Goal: Task Accomplishment & Management: Use online tool/utility

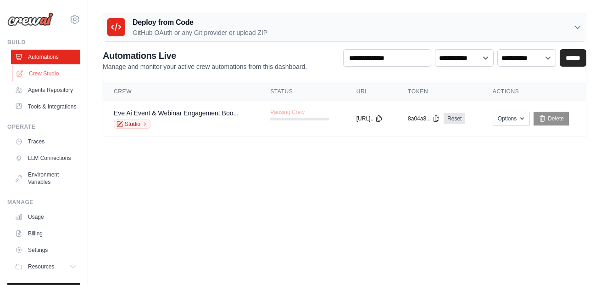
click at [49, 73] on link "Crew Studio" at bounding box center [46, 73] width 69 height 15
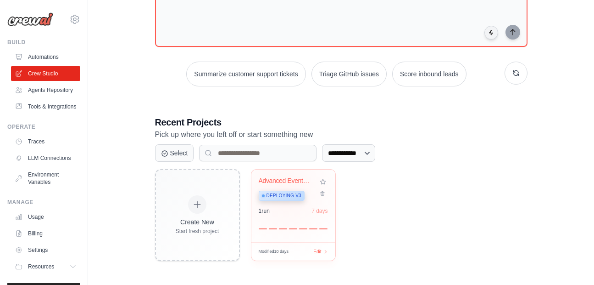
click at [284, 193] on span "Deploying v3" at bounding box center [284, 195] width 35 height 7
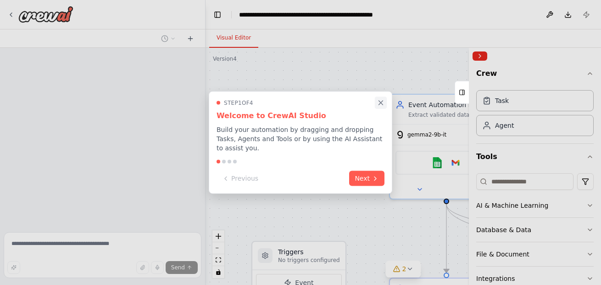
click at [381, 100] on icon "Close walkthrough" at bounding box center [381, 103] width 8 height 8
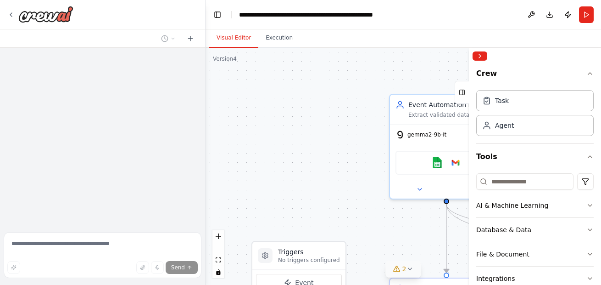
click at [413, 265] on icon at bounding box center [409, 268] width 7 height 7
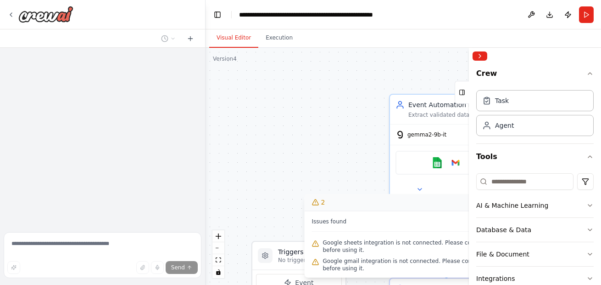
click at [334, 175] on div ".deletable-edge-delete-btn { width: 20px; height: 20px; border: 0px solid #ffff…" at bounding box center [404, 166] width 396 height 237
click at [335, 148] on div ".deletable-edge-delete-btn { width: 20px; height: 20px; border: 0px solid #ffff…" at bounding box center [404, 166] width 396 height 237
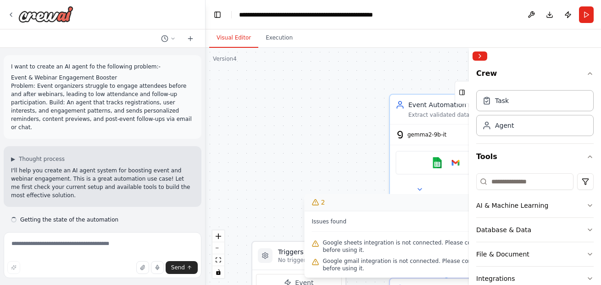
click at [357, 206] on button "2" at bounding box center [404, 202] width 198 height 17
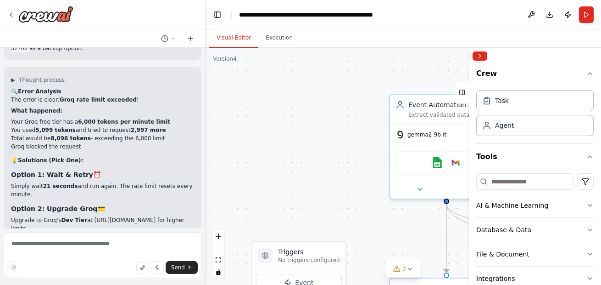
click at [308, 161] on div ".deletable-edge-delete-btn { width: 20px; height: 20px; border: 0px solid #ffff…" at bounding box center [404, 166] width 396 height 237
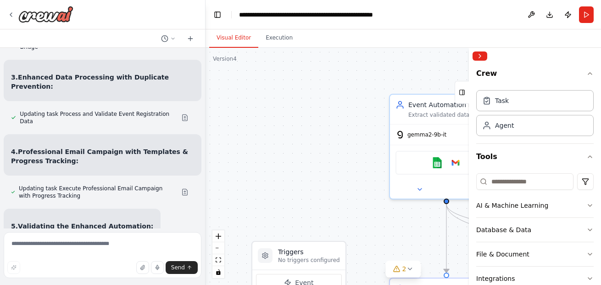
scroll to position [29534, 0]
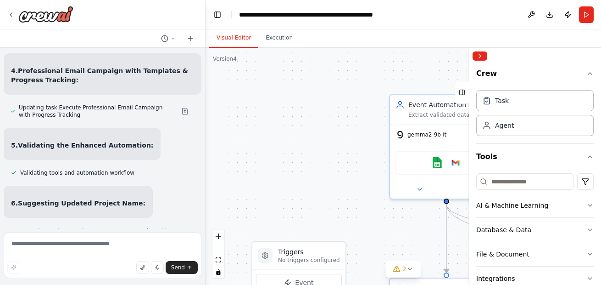
click at [304, 127] on div ".deletable-edge-delete-btn { width: 20px; height: 20px; border: 0px solid #ffff…" at bounding box center [404, 166] width 396 height 237
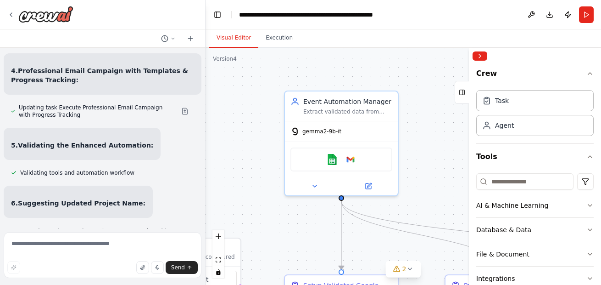
drag, startPoint x: 373, startPoint y: 93, endPoint x: 199, endPoint y: 124, distance: 177.1
click at [199, 124] on div "I want to create an AI agent fo the following problem:- Event & Webinar Engagem…" at bounding box center [300, 142] width 601 height 285
click at [359, 157] on div "Google sheets Google gmail" at bounding box center [342, 157] width 102 height 24
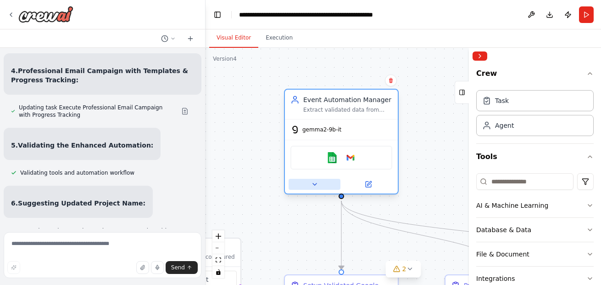
click at [318, 183] on icon at bounding box center [314, 183] width 7 height 7
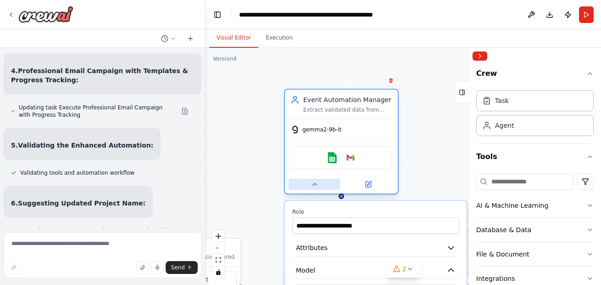
click at [318, 183] on icon at bounding box center [314, 183] width 7 height 7
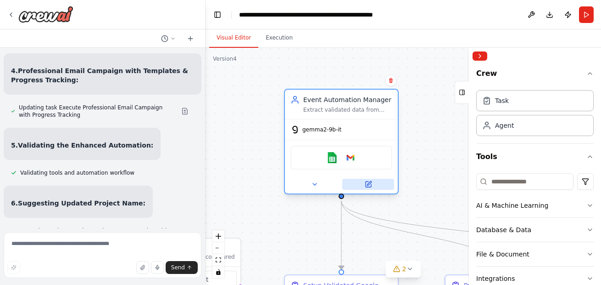
click at [371, 184] on icon at bounding box center [369, 184] width 6 height 6
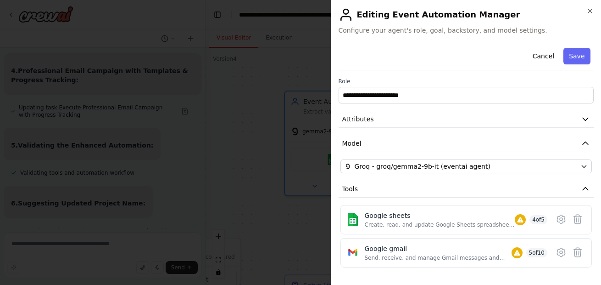
scroll to position [77, 0]
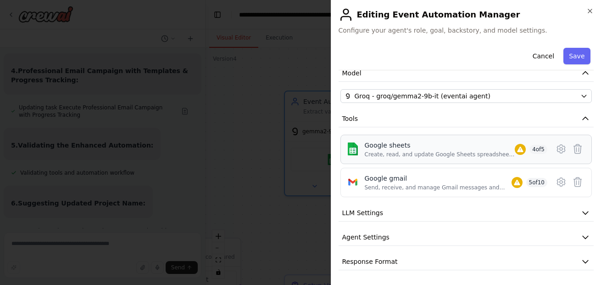
click at [533, 145] on span "4 of 5" at bounding box center [539, 149] width 18 height 9
click at [559, 143] on icon at bounding box center [561, 148] width 11 height 11
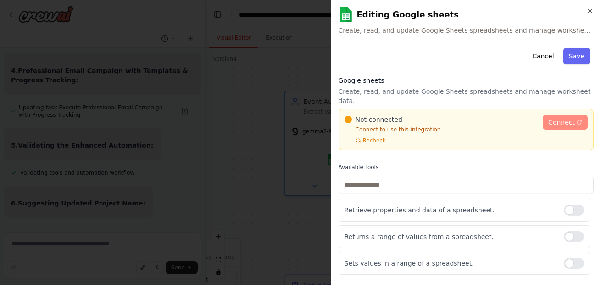
click at [554, 117] on span "Connect" at bounding box center [561, 121] width 27 height 9
click at [375, 137] on span "Recheck" at bounding box center [374, 140] width 23 height 7
click at [560, 117] on span "Connect" at bounding box center [561, 121] width 27 height 9
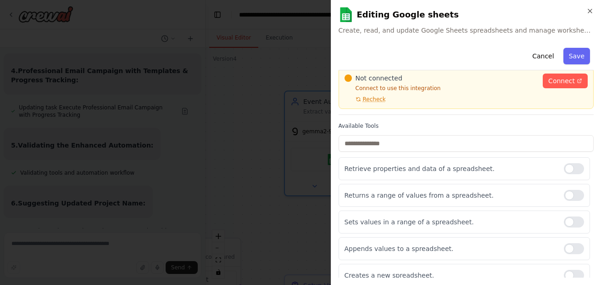
scroll to position [0, 0]
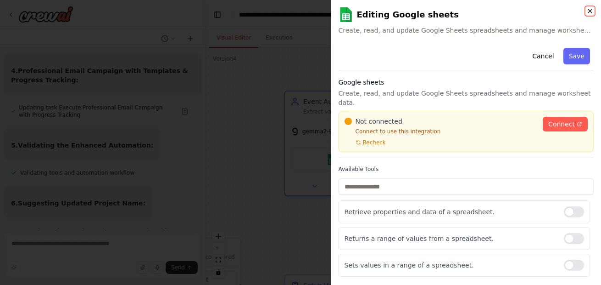
click at [590, 12] on icon "button" at bounding box center [590, 10] width 7 height 7
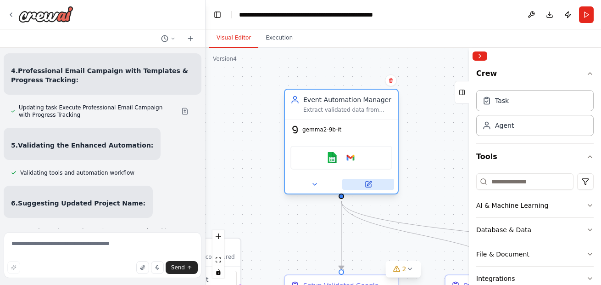
click at [373, 187] on button at bounding box center [368, 184] width 52 height 11
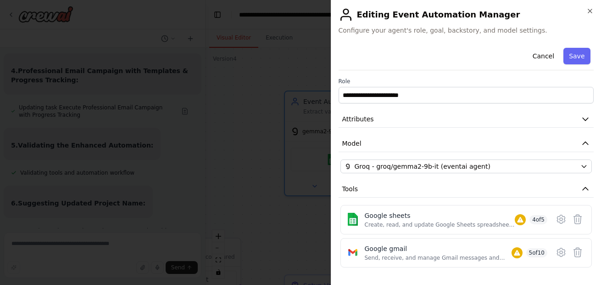
scroll to position [77, 0]
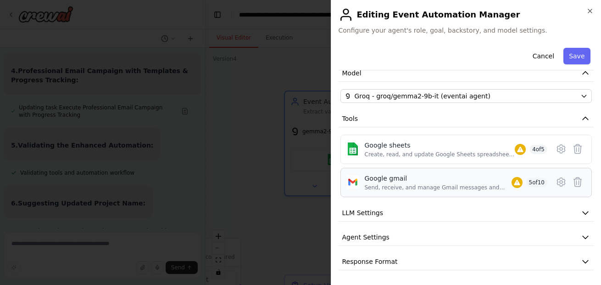
click at [525, 195] on div "Google gmail Send, receive, and manage Gmail messages and email settings. 5 of …" at bounding box center [467, 182] width 252 height 29
click at [560, 183] on icon at bounding box center [561, 181] width 3 height 3
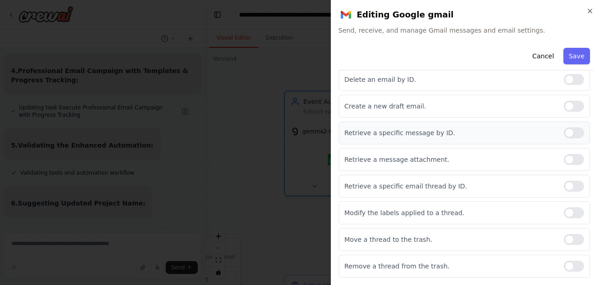
scroll to position [0, 0]
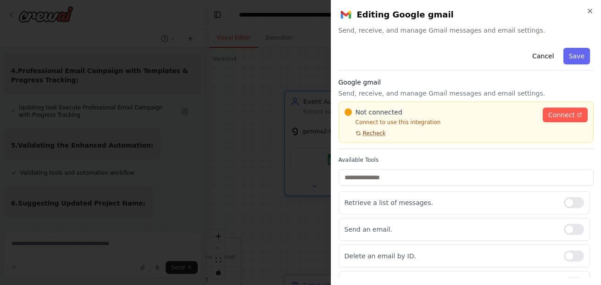
click at [371, 134] on span "Recheck" at bounding box center [374, 132] width 23 height 7
click at [578, 116] on icon at bounding box center [580, 115] width 4 height 4
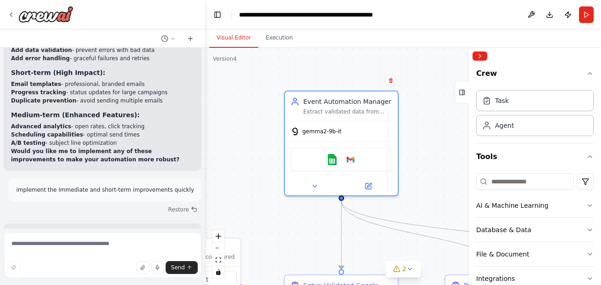
scroll to position [29033, 0]
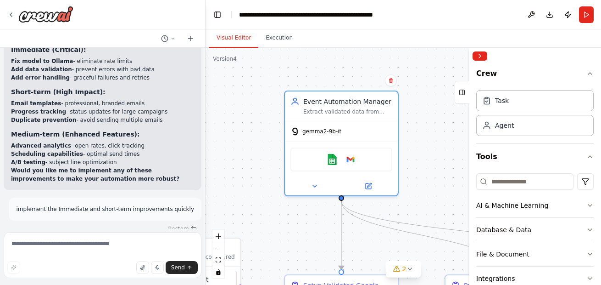
click at [6, 13] on div at bounding box center [102, 14] width 205 height 29
click at [16, 14] on div at bounding box center [40, 14] width 66 height 17
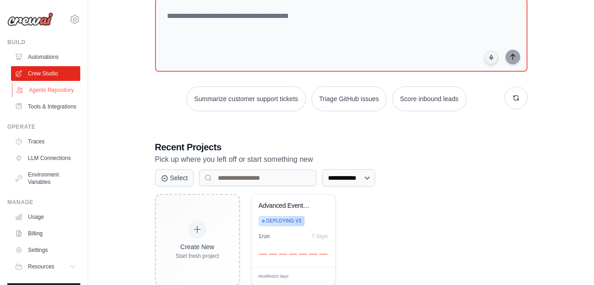
click at [50, 87] on link "Agents Repository" at bounding box center [46, 90] width 69 height 15
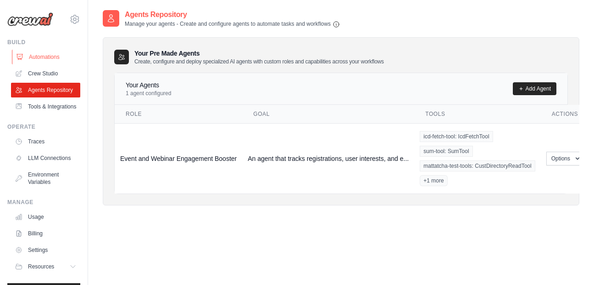
click at [46, 51] on link "Automations" at bounding box center [46, 57] width 69 height 15
click at [47, 56] on link "Automations" at bounding box center [46, 57] width 69 height 15
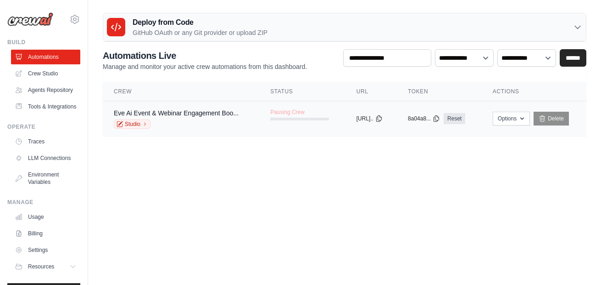
click at [286, 112] on span "Pausing Crew" at bounding box center [287, 111] width 34 height 7
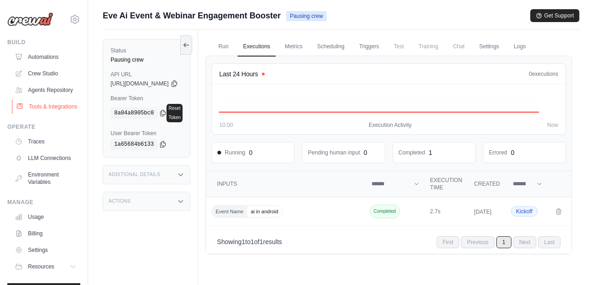
click at [47, 112] on link "Tools & Integrations" at bounding box center [46, 106] width 69 height 15
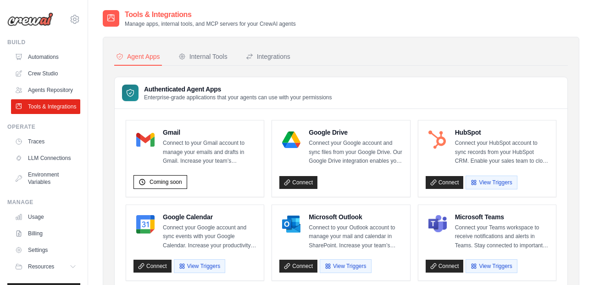
click at [46, 114] on link "Tools & Integrations" at bounding box center [45, 106] width 69 height 15
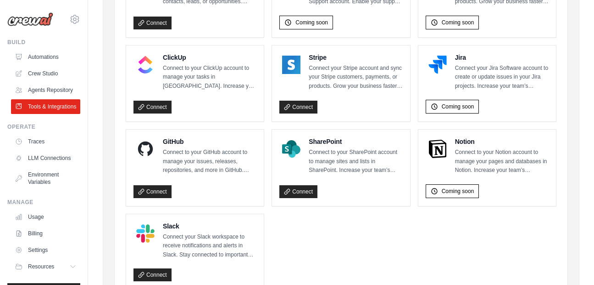
scroll to position [498, 0]
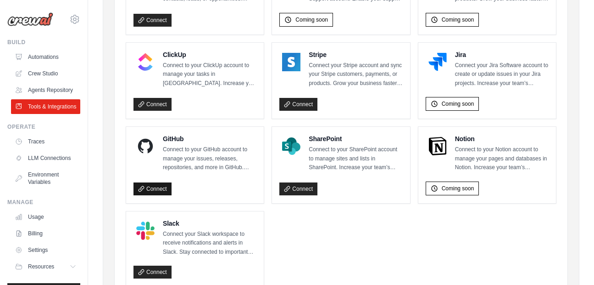
click at [161, 190] on link "Connect" at bounding box center [153, 188] width 38 height 13
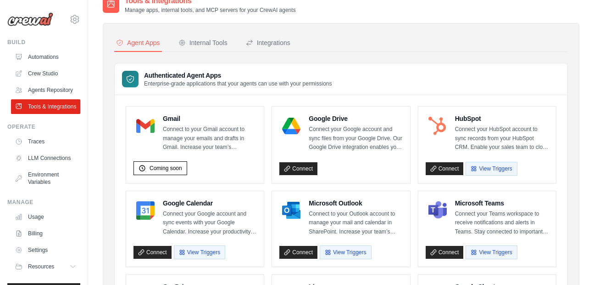
scroll to position [10, 0]
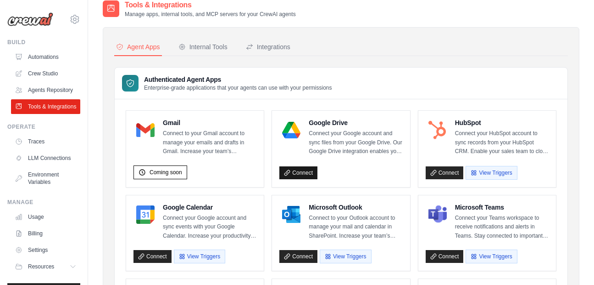
click at [297, 175] on link "Connect" at bounding box center [299, 172] width 38 height 13
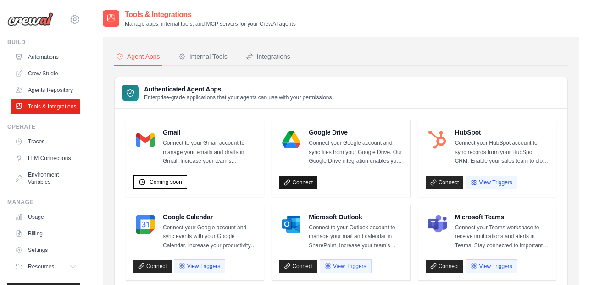
click at [298, 179] on link "Connect" at bounding box center [299, 182] width 38 height 13
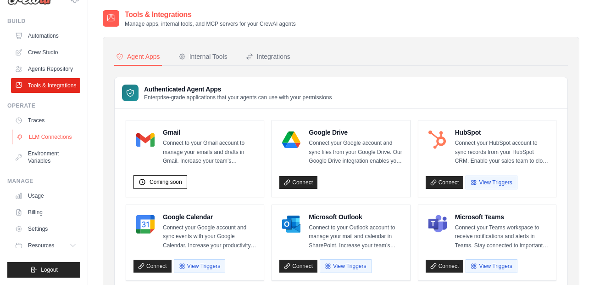
click at [50, 138] on link "LLM Connections" at bounding box center [46, 136] width 69 height 15
click at [51, 130] on link "LLM Connections" at bounding box center [46, 136] width 69 height 15
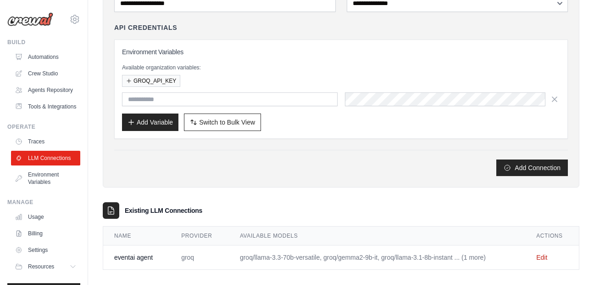
scroll to position [99, 0]
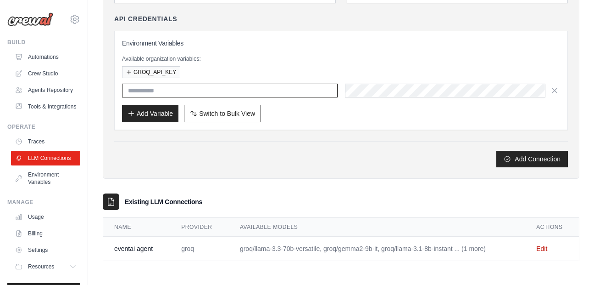
click at [247, 95] on input "text" at bounding box center [230, 91] width 216 height 14
type input "*"
type input "**********"
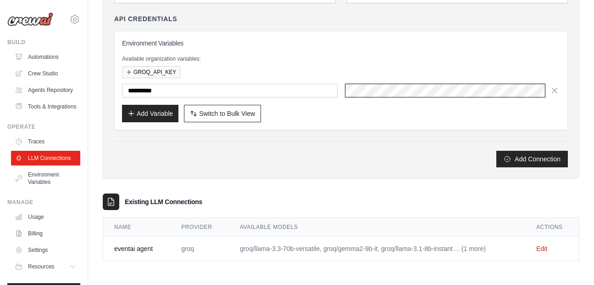
scroll to position [0, 31]
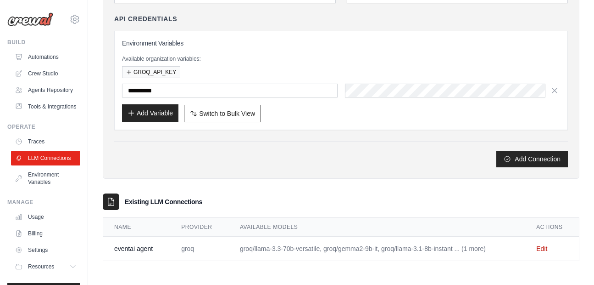
click at [151, 116] on button "Add Variable" at bounding box center [150, 112] width 56 height 17
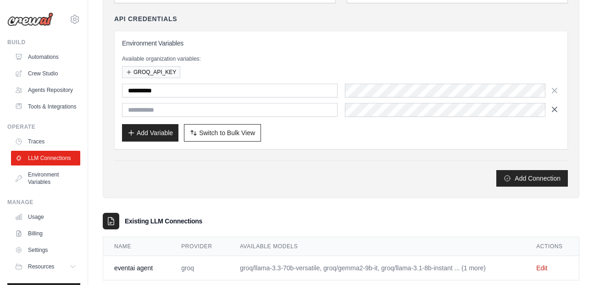
click at [555, 108] on icon "button" at bounding box center [554, 109] width 9 height 9
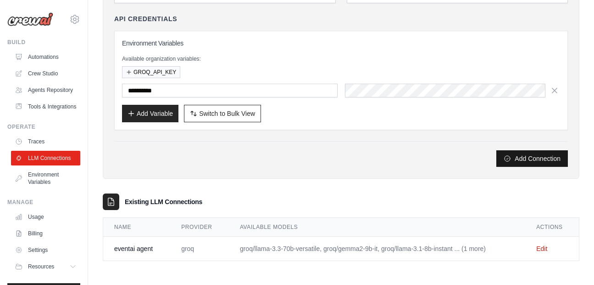
click at [526, 158] on button "Add Connection" at bounding box center [533, 158] width 72 height 17
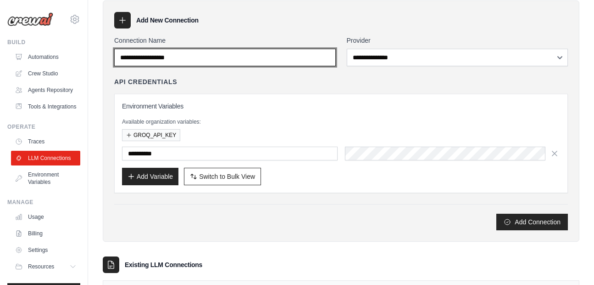
scroll to position [0, 0]
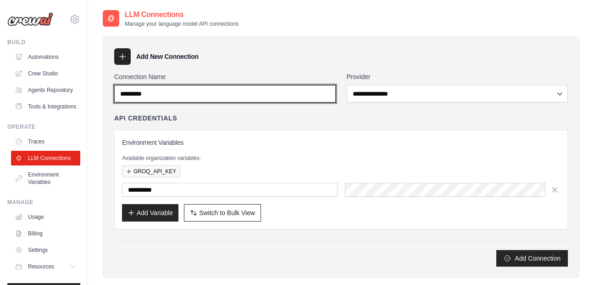
type input "*********"
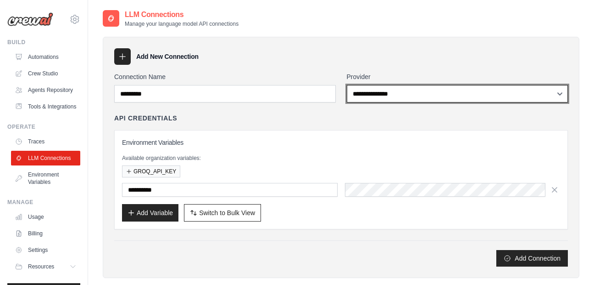
click at [414, 101] on select "**********" at bounding box center [458, 93] width 222 height 17
click at [567, 92] on select "**********" at bounding box center [458, 93] width 222 height 17
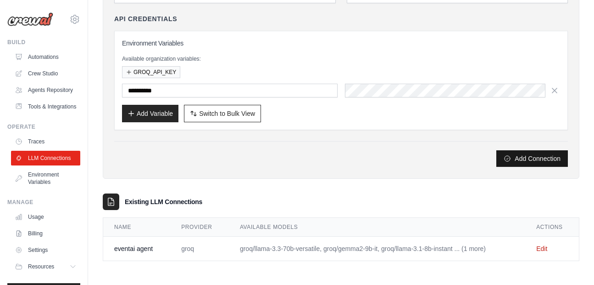
click at [526, 155] on button "Add Connection" at bounding box center [533, 158] width 72 height 17
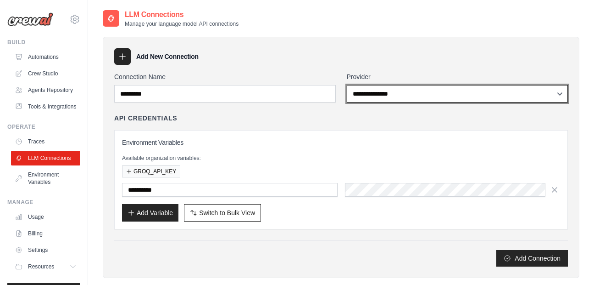
click at [260, 138] on div "**********" at bounding box center [341, 169] width 454 height 194
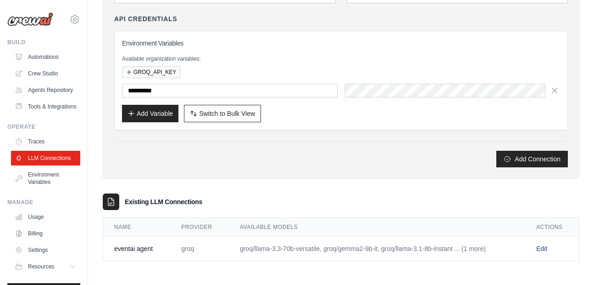
click at [542, 249] on link "Edit" at bounding box center [542, 248] width 11 height 7
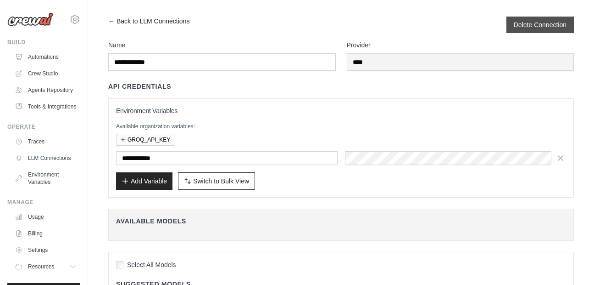
click at [549, 17] on div "Delete Connection" at bounding box center [540, 25] width 67 height 17
click at [559, 22] on button "Delete Connection" at bounding box center [540, 24] width 53 height 9
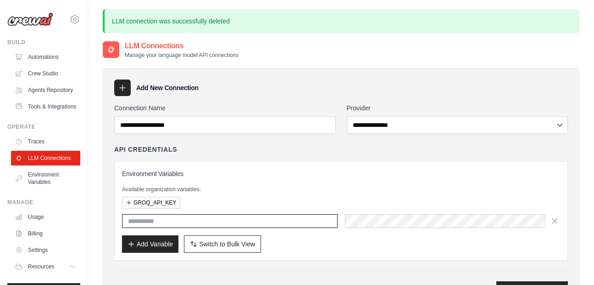
click at [246, 216] on input "text" at bounding box center [230, 221] width 216 height 14
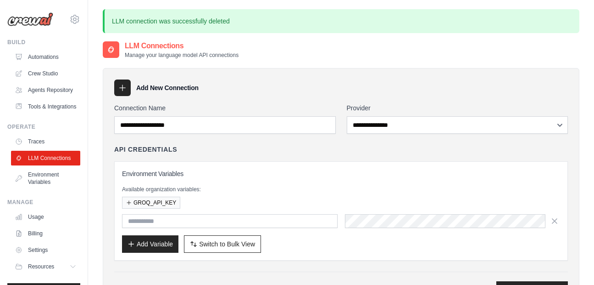
click at [319, 174] on h3 "Environment Variables" at bounding box center [341, 173] width 438 height 9
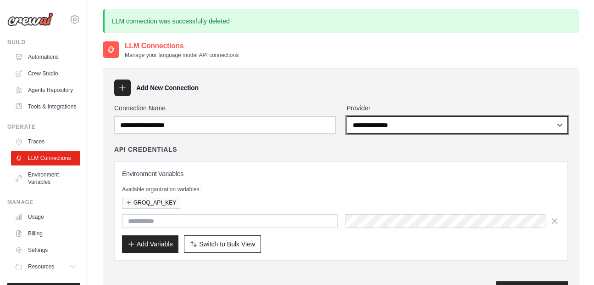
click at [286, 150] on div "**********" at bounding box center [341, 200] width 454 height 194
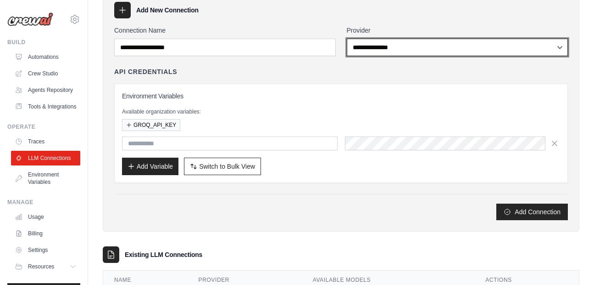
scroll to position [130, 0]
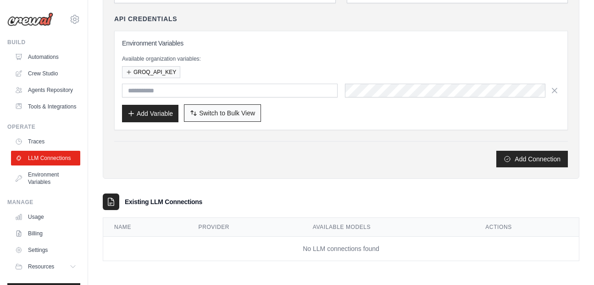
click at [229, 113] on span "Switch to Bulk View" at bounding box center [227, 112] width 56 height 9
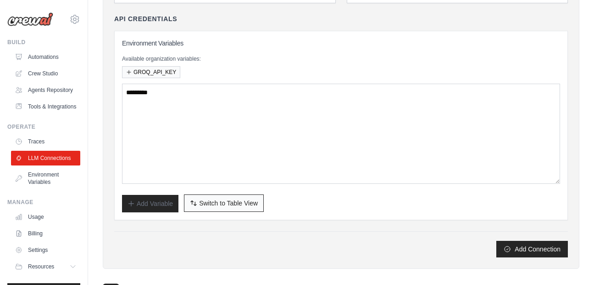
click at [228, 196] on button "Switch to Bulk View Switch to Table View" at bounding box center [224, 202] width 80 height 17
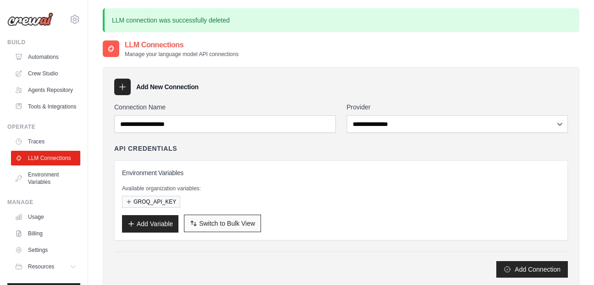
scroll to position [0, 0]
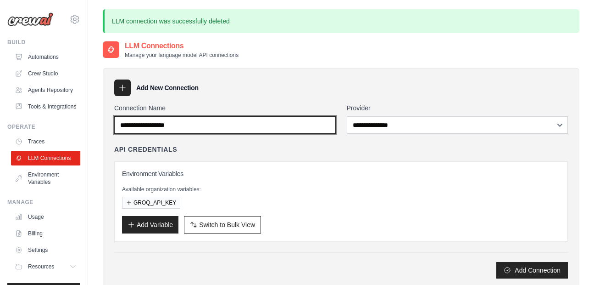
click at [295, 126] on input "Connection Name" at bounding box center [225, 124] width 222 height 17
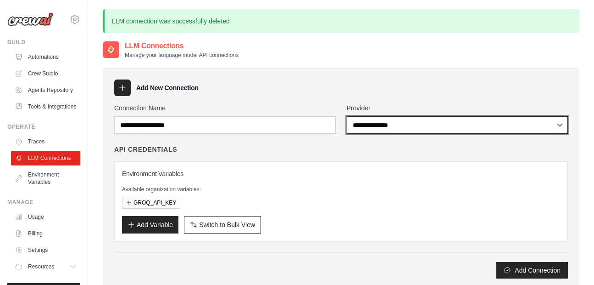
click at [357, 60] on div "**********" at bounding box center [341, 215] width 477 height 313
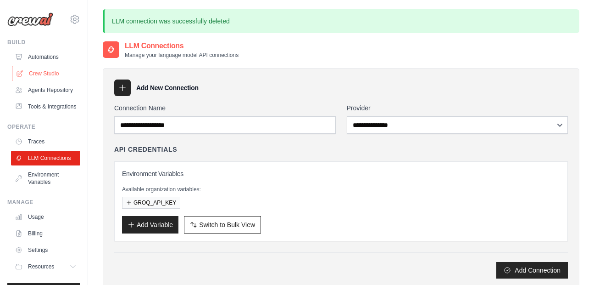
click at [38, 71] on link "Crew Studio" at bounding box center [46, 73] width 69 height 15
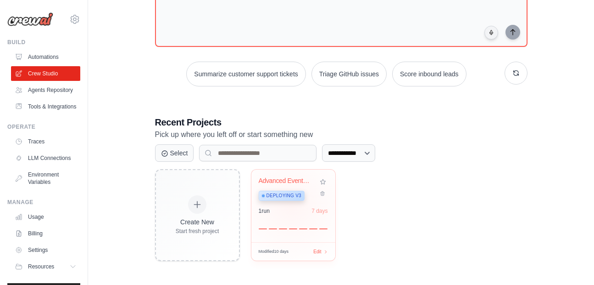
click at [291, 207] on div "1 run 7 days" at bounding box center [293, 210] width 69 height 7
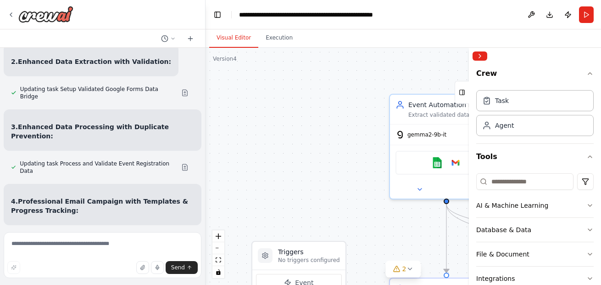
scroll to position [29424, 0]
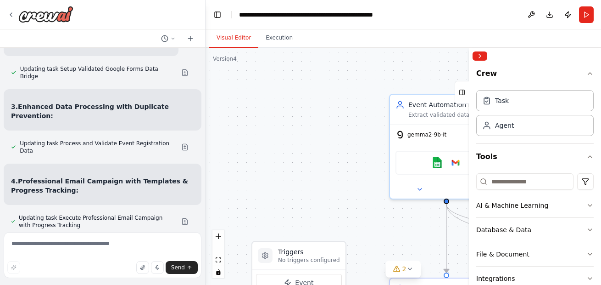
drag, startPoint x: 95, startPoint y: 89, endPoint x: 10, endPoint y: 89, distance: 85.8
copy span "ollama pull llama3 .1 :8b"
click at [382, 84] on div ".deletable-edge-delete-btn { width: 20px; height: 20px; border: 0px solid #ffff…" at bounding box center [404, 166] width 396 height 237
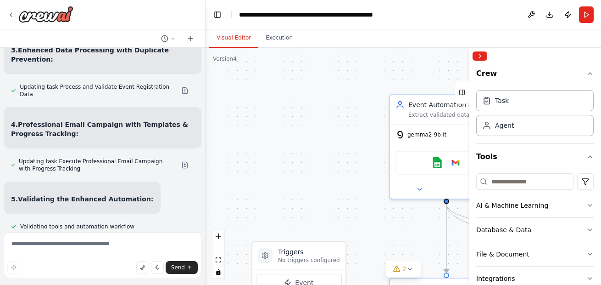
scroll to position [29534, 0]
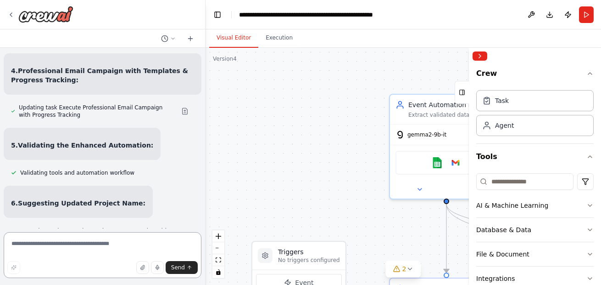
click at [57, 244] on textarea at bounding box center [103, 255] width 198 height 46
type textarea "**********"
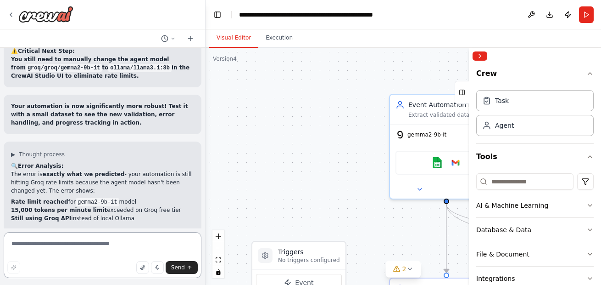
scroll to position [29968, 0]
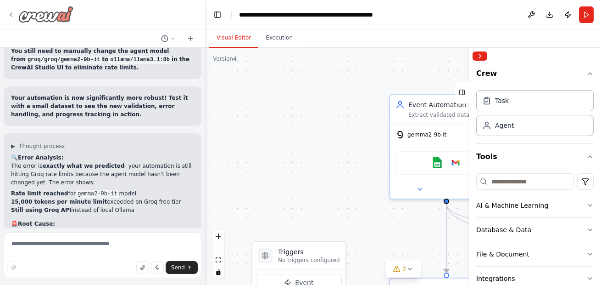
click at [14, 17] on icon at bounding box center [10, 14] width 7 height 7
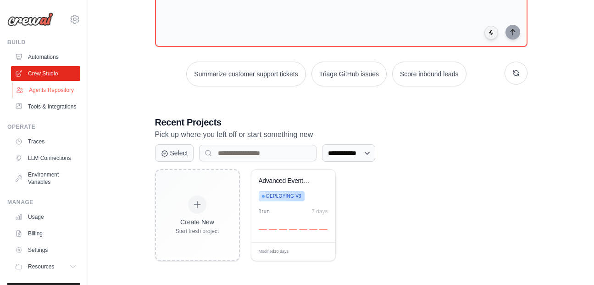
click at [37, 97] on link "Agents Repository" at bounding box center [46, 90] width 69 height 15
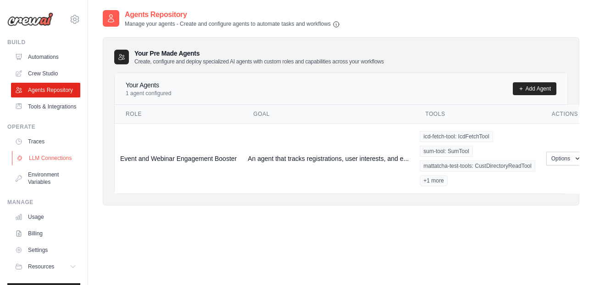
click at [47, 165] on link "LLM Connections" at bounding box center [46, 158] width 69 height 15
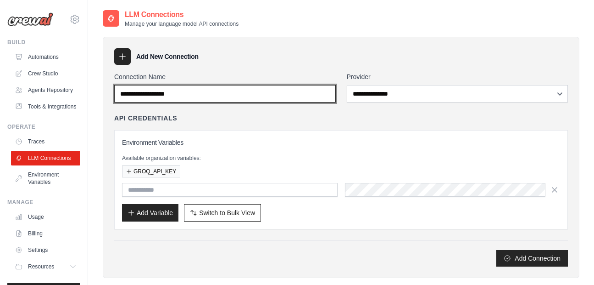
click at [214, 92] on input "Connection Name" at bounding box center [225, 93] width 222 height 17
type input "*********"
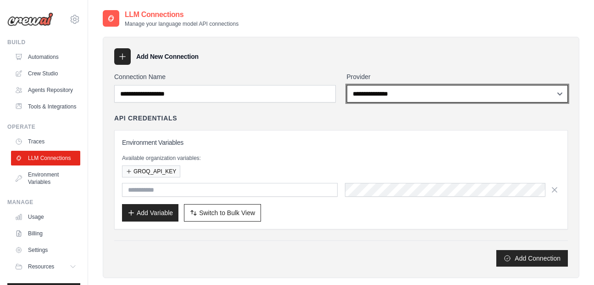
click at [372, 36] on div "**********" at bounding box center [341, 194] width 477 height 332
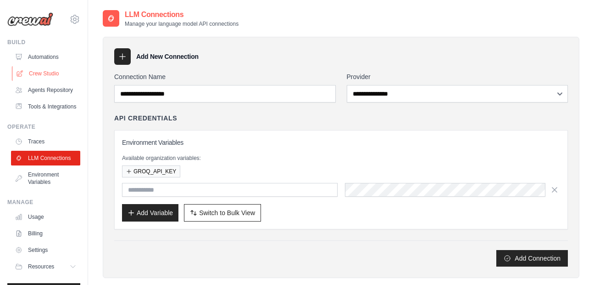
click at [46, 75] on link "Crew Studio" at bounding box center [46, 73] width 69 height 15
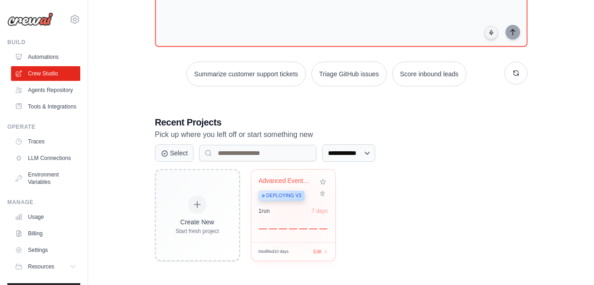
click at [294, 212] on div "1 run 7 days" at bounding box center [293, 210] width 69 height 7
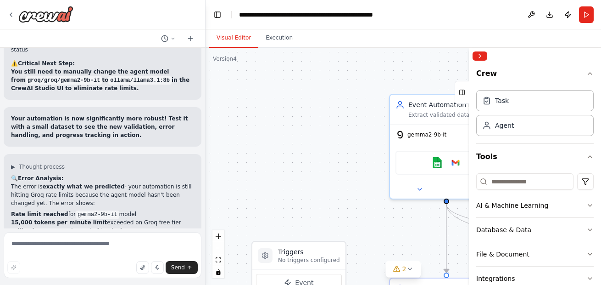
scroll to position [29968, 0]
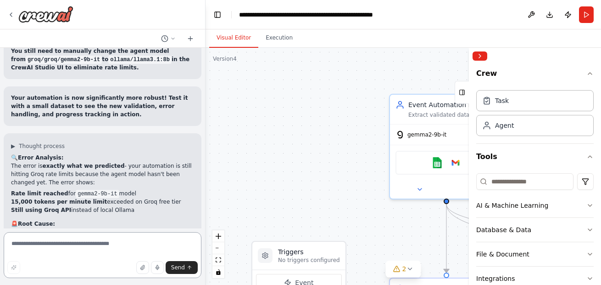
click at [68, 244] on textarea at bounding box center [103, 255] width 198 height 46
click at [173, 247] on textarea "**********" at bounding box center [103, 255] width 198 height 46
type textarea "**********"
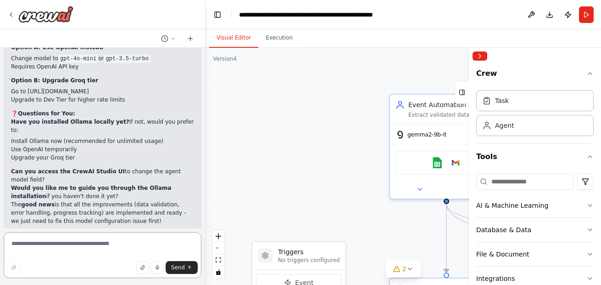
scroll to position [30395, 0]
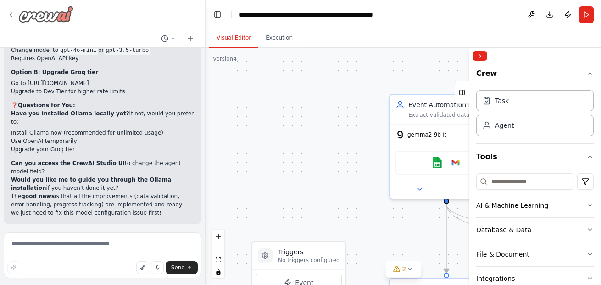
click at [9, 11] on icon at bounding box center [10, 14] width 7 height 7
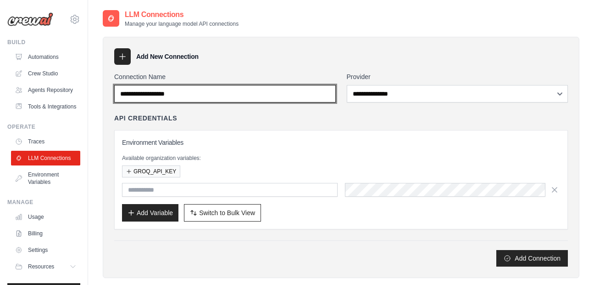
click at [262, 93] on input "Connection Name" at bounding box center [225, 93] width 222 height 17
type input "*********"
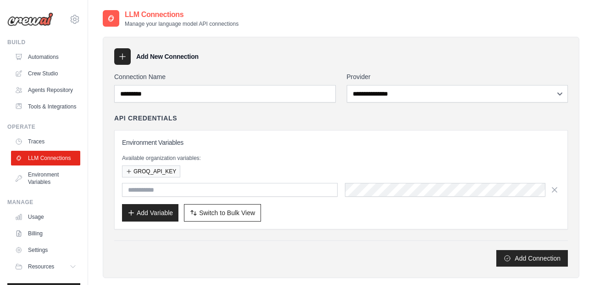
click at [480, 82] on div "**********" at bounding box center [458, 87] width 222 height 30
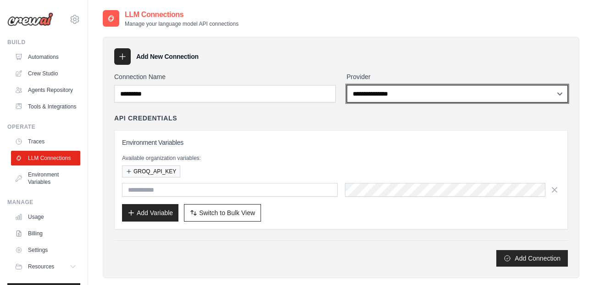
select select "**********"
click at [347, 85] on select "**********" at bounding box center [458, 93] width 222 height 17
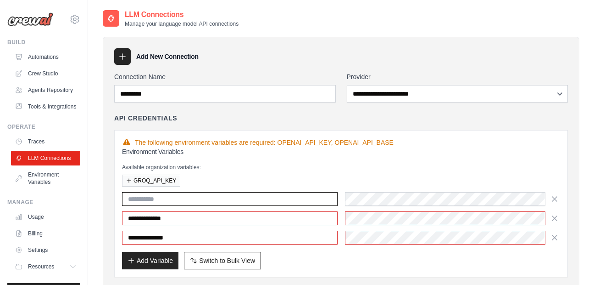
click at [281, 201] on input "text" at bounding box center [230, 199] width 216 height 14
type input "**********"
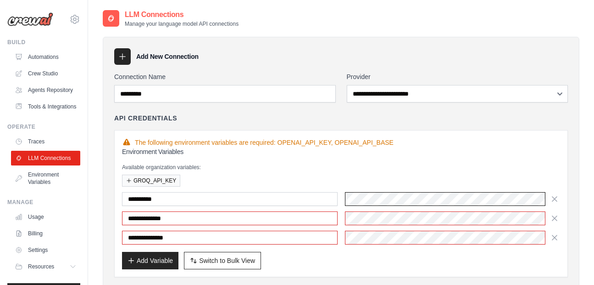
scroll to position [0, 1195]
click at [555, 199] on icon "button" at bounding box center [555, 198] width 5 height 5
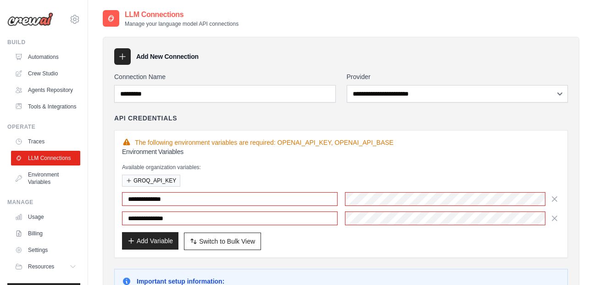
click at [153, 241] on button "Add Variable" at bounding box center [150, 240] width 56 height 17
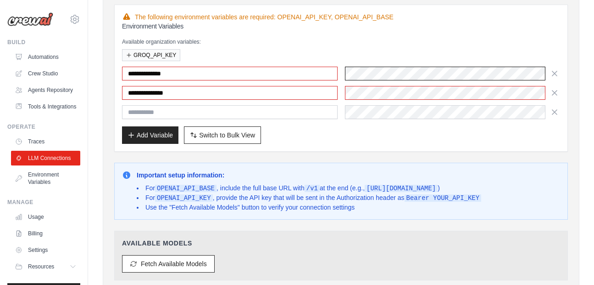
scroll to position [129, 0]
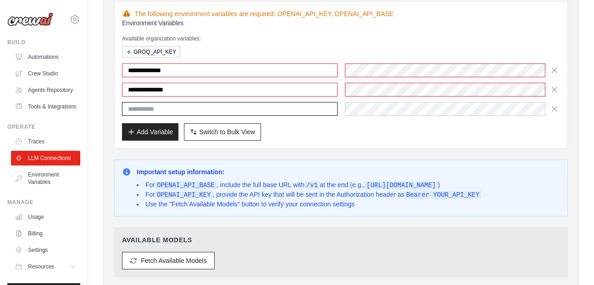
click at [252, 111] on input "text" at bounding box center [230, 109] width 216 height 14
type input "*"
type input "**********"
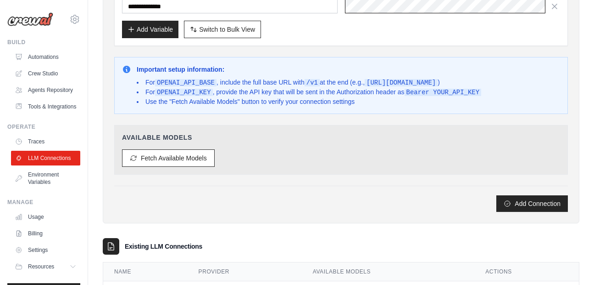
scroll to position [275, 0]
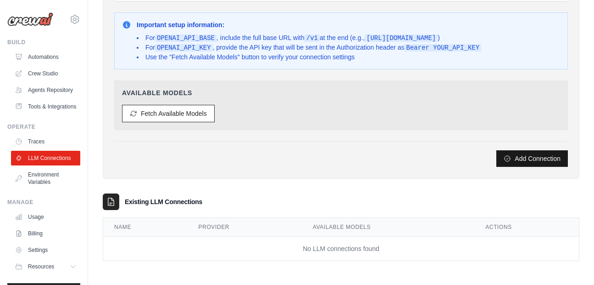
click at [523, 162] on button "Add Connection" at bounding box center [533, 158] width 72 height 17
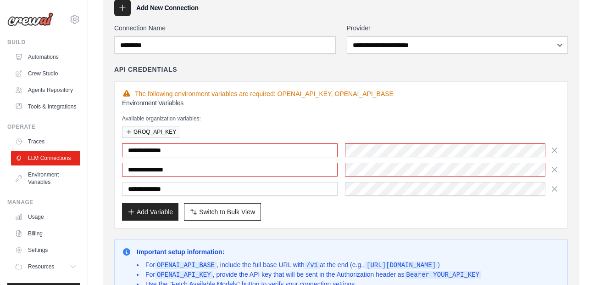
scroll to position [37, 0]
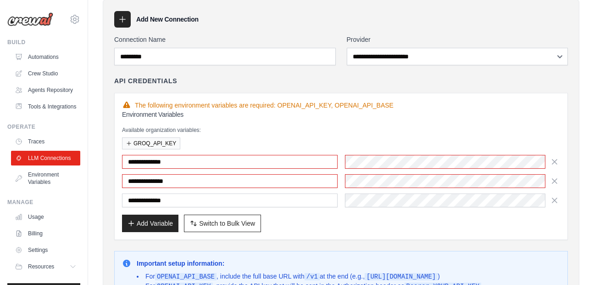
click at [277, 104] on div "The following environment variables are required: OPENAI_API_KEY, OPENAI_API_BA…" at bounding box center [341, 105] width 438 height 9
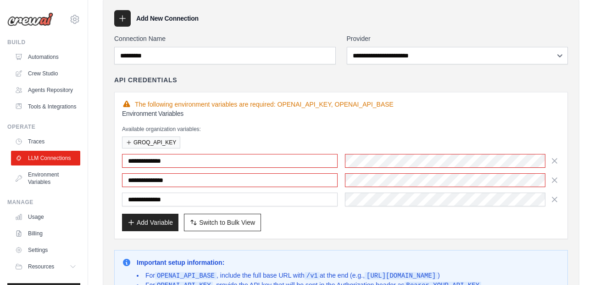
scroll to position [39, 0]
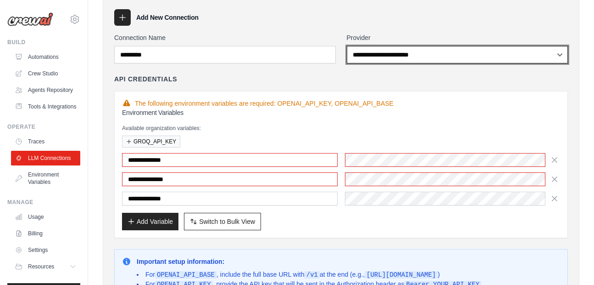
click at [347, 46] on select "**********" at bounding box center [458, 54] width 222 height 17
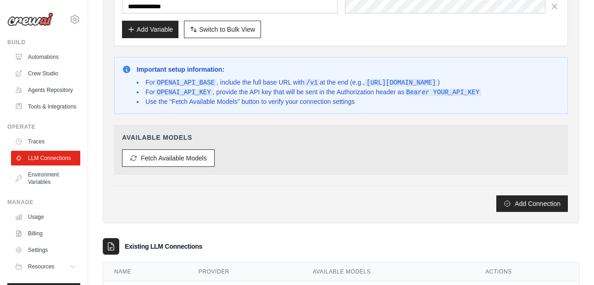
scroll to position [229, 0]
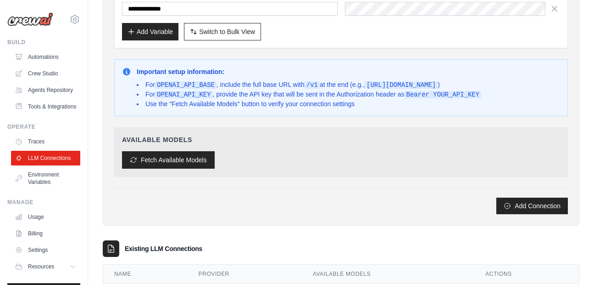
click at [186, 167] on button "Fetch Available Models" at bounding box center [168, 159] width 93 height 17
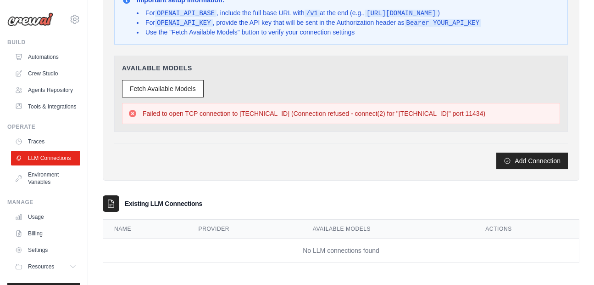
scroll to position [302, 0]
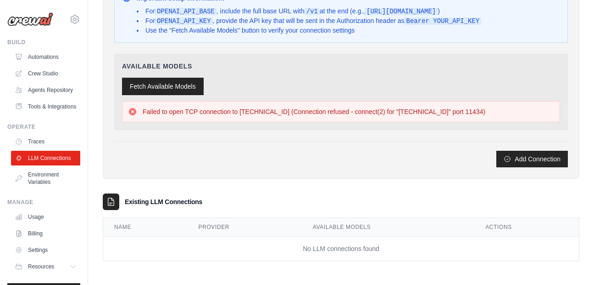
click at [159, 86] on button "Fetch Available Models" at bounding box center [163, 86] width 82 height 17
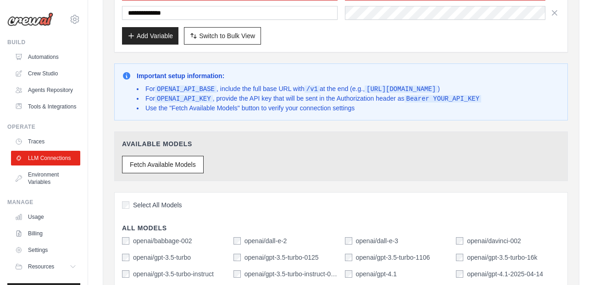
scroll to position [228, 0]
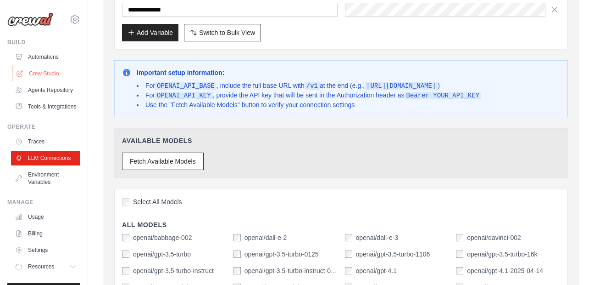
click at [53, 72] on link "Crew Studio" at bounding box center [46, 73] width 69 height 15
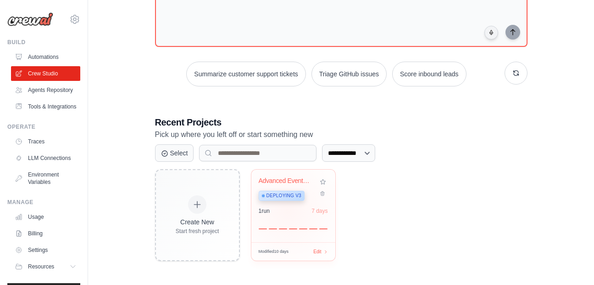
click at [288, 210] on div "1 run 7 days" at bounding box center [293, 210] width 69 height 7
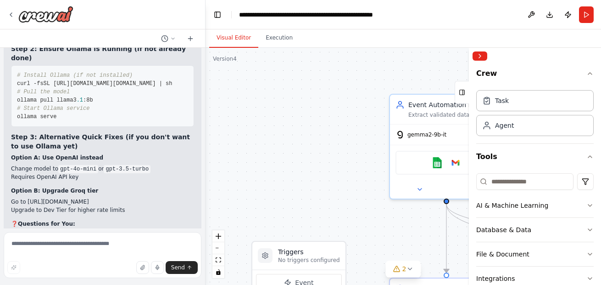
scroll to position [30276, 0]
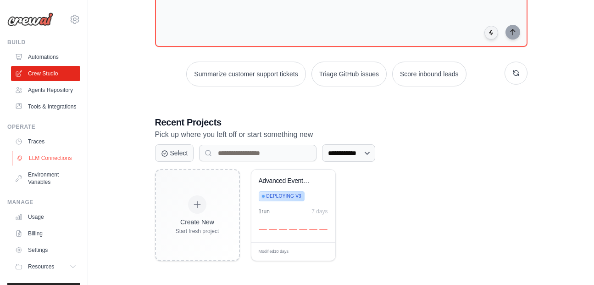
click at [58, 165] on link "LLM Connections" at bounding box center [46, 158] width 69 height 15
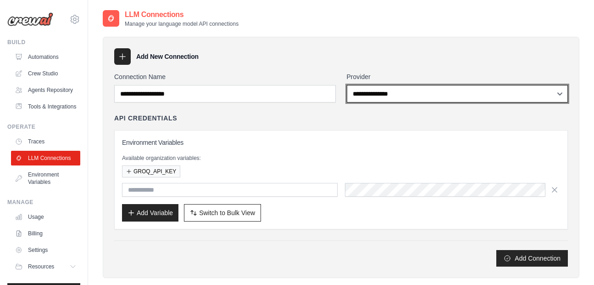
select select "*********"
click at [347, 85] on select "**********" at bounding box center [458, 93] width 222 height 17
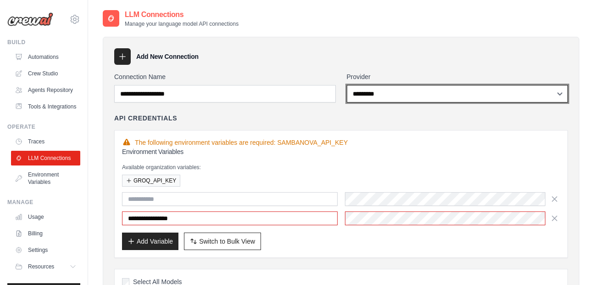
click at [233, 129] on div "**********" at bounding box center [341, 282] width 454 height 420
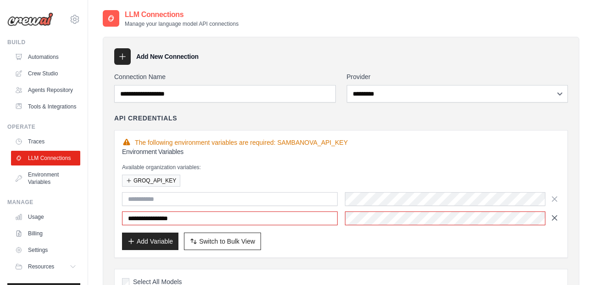
click at [559, 221] on button "button" at bounding box center [554, 218] width 11 height 14
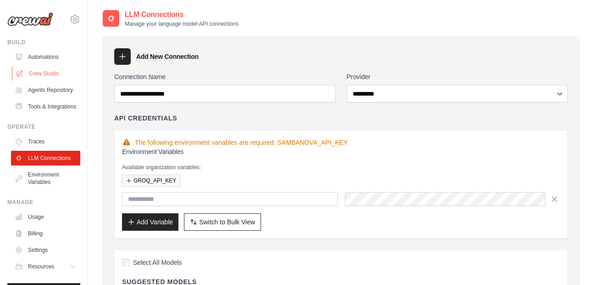
click at [37, 71] on link "Crew Studio" at bounding box center [46, 73] width 69 height 15
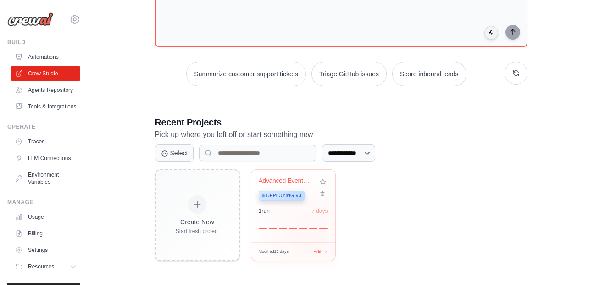
click at [307, 234] on div "Advanced Event Automation with Data... Deploying v3 1 run 7 days" at bounding box center [294, 205] width 84 height 73
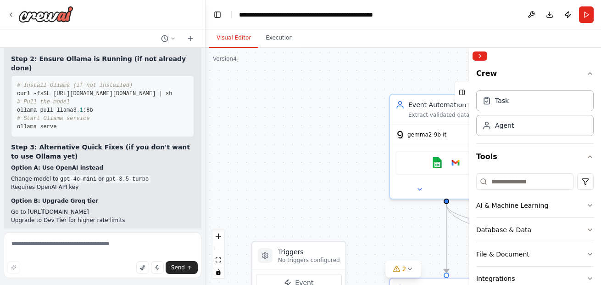
scroll to position [30314, 0]
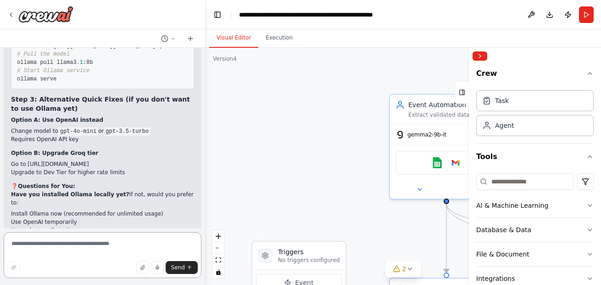
click at [116, 248] on textarea at bounding box center [103, 255] width 198 height 46
type textarea "**********"
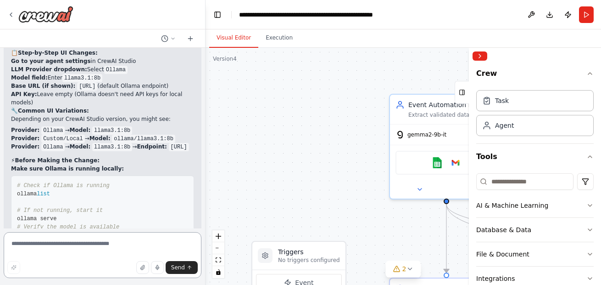
scroll to position [30734, 0]
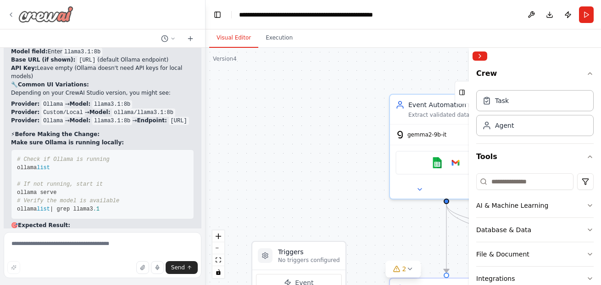
click at [11, 17] on icon at bounding box center [10, 14] width 7 height 7
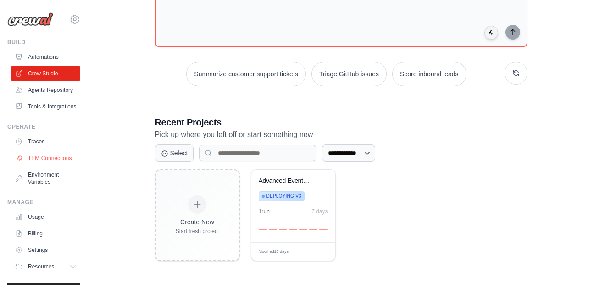
click at [51, 165] on link "LLM Connections" at bounding box center [46, 158] width 69 height 15
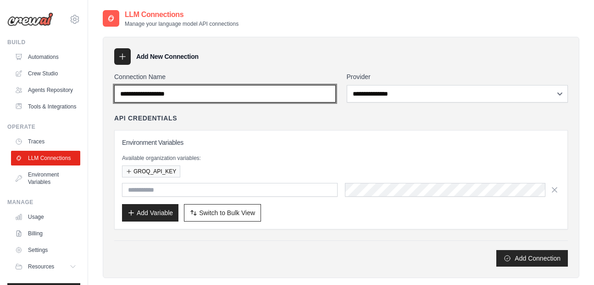
click at [330, 91] on input "Connection Name" at bounding box center [225, 93] width 222 height 17
type input "*********"
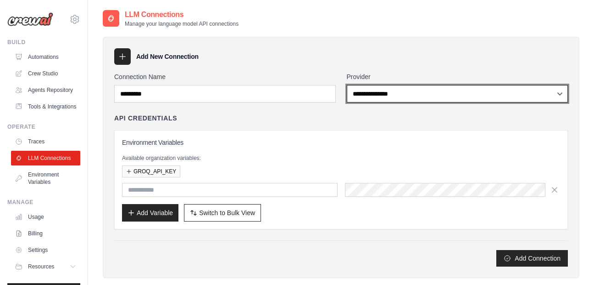
select select "****"
click at [347, 85] on select "**********" at bounding box center [458, 93] width 222 height 17
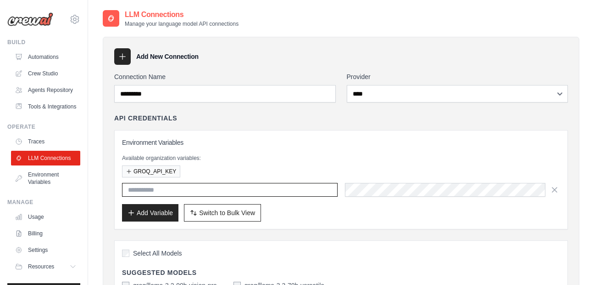
click at [263, 188] on input "text" at bounding box center [230, 190] width 216 height 14
type input "********"
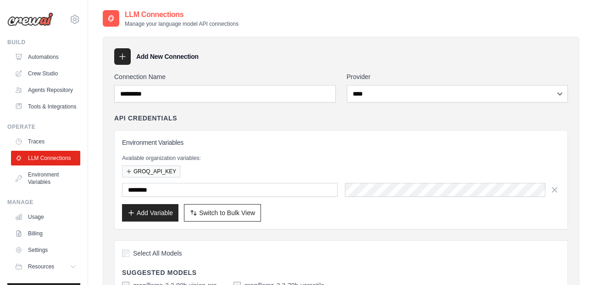
click at [435, 179] on div "Environment Variables Available organization variables: GROQ_API_KEY ******** A…" at bounding box center [341, 180] width 438 height 84
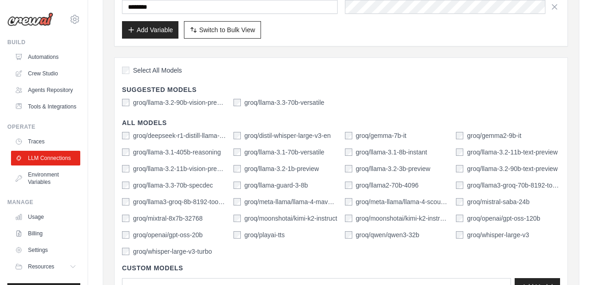
scroll to position [186, 0]
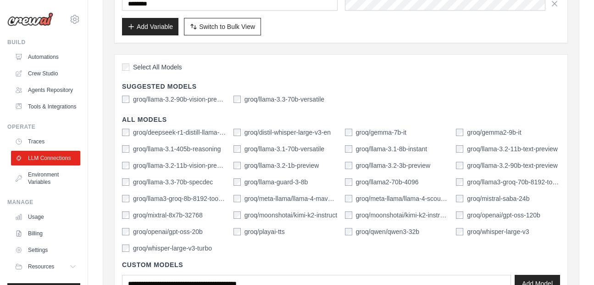
click at [342, 142] on div "groq/deepseek-r1-distill-llama-70b groq/distil-whisper-large-v3-en groq/gemma-7…" at bounding box center [341, 190] width 438 height 125
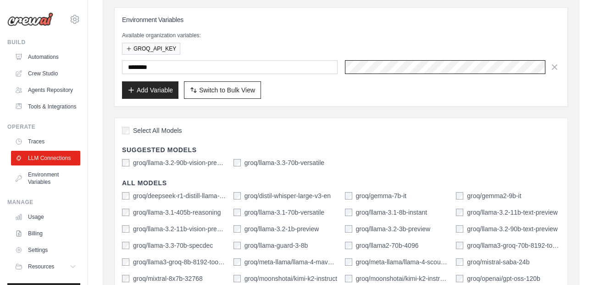
scroll to position [363, 0]
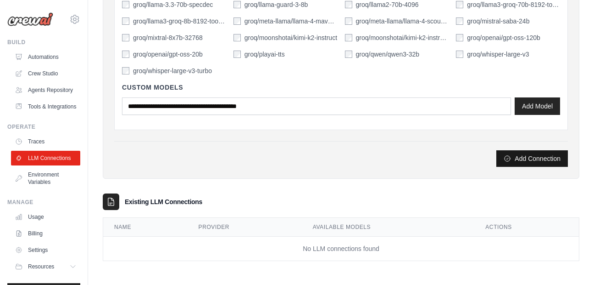
click at [524, 162] on button "Add Connection" at bounding box center [533, 158] width 72 height 17
click at [525, 160] on button "Add Connection" at bounding box center [533, 158] width 72 height 17
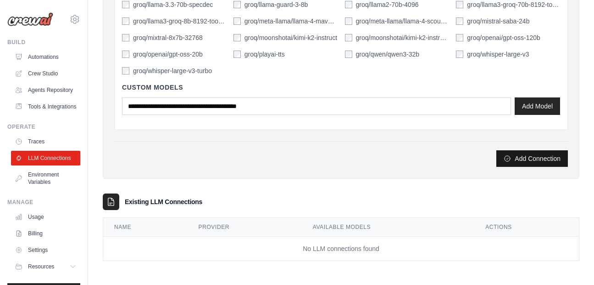
click at [523, 155] on button "Add Connection" at bounding box center [533, 158] width 72 height 17
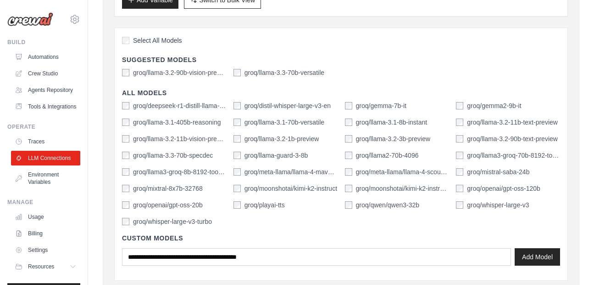
scroll to position [213, 0]
click at [543, 260] on button "Add Model" at bounding box center [537, 255] width 45 height 17
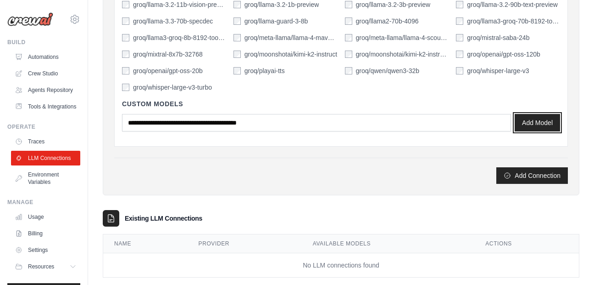
scroll to position [363, 0]
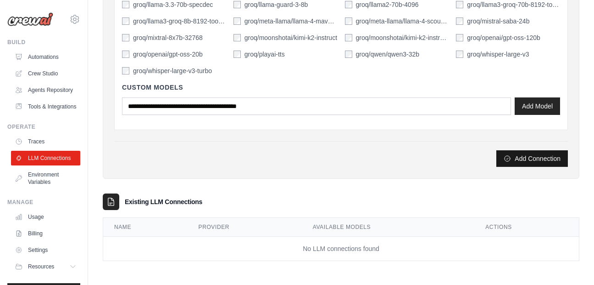
click at [525, 151] on button "Add Connection" at bounding box center [533, 158] width 72 height 17
click at [515, 157] on button "Add Connection" at bounding box center [533, 158] width 72 height 17
click at [509, 159] on icon "submit" at bounding box center [507, 158] width 7 height 7
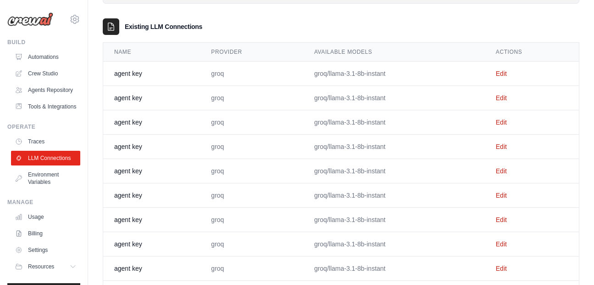
scroll to position [318, 0]
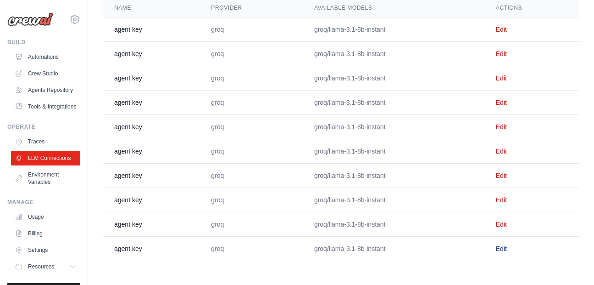
click at [500, 251] on link "Edit" at bounding box center [501, 248] width 11 height 7
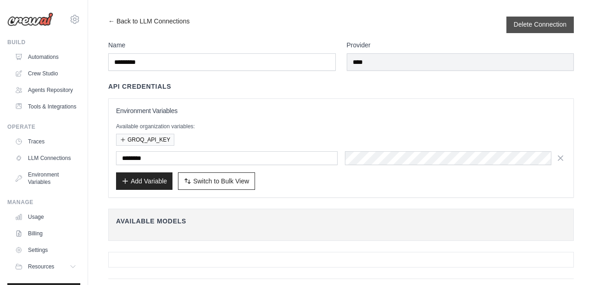
click at [539, 26] on button "Delete Connection" at bounding box center [540, 24] width 53 height 9
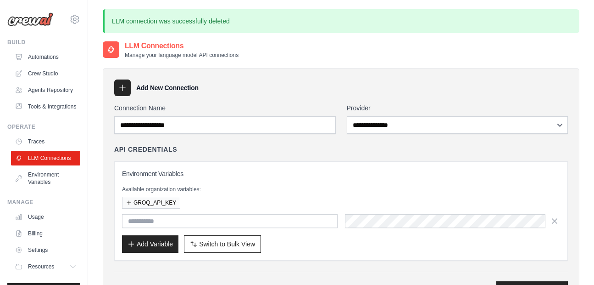
scroll to position [325, 0]
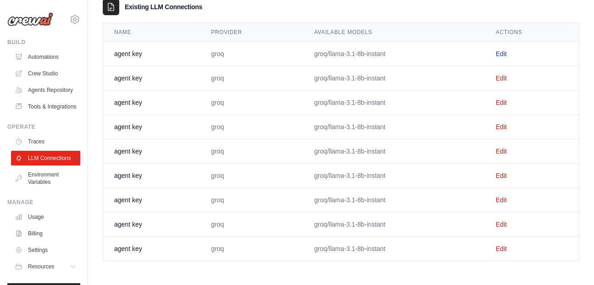
click at [506, 57] on link "Edit" at bounding box center [501, 53] width 11 height 7
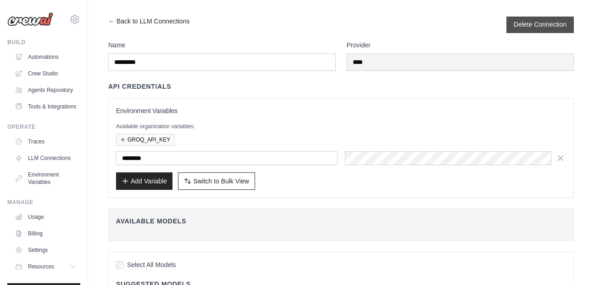
click at [539, 22] on button "Delete Connection" at bounding box center [540, 24] width 53 height 9
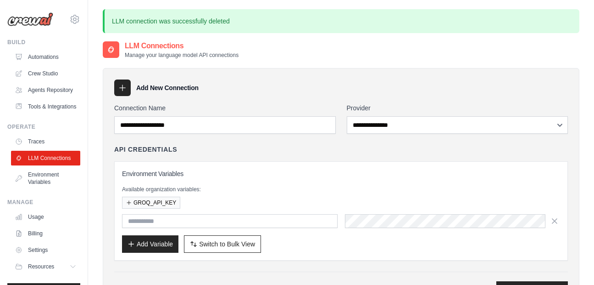
scroll to position [301, 0]
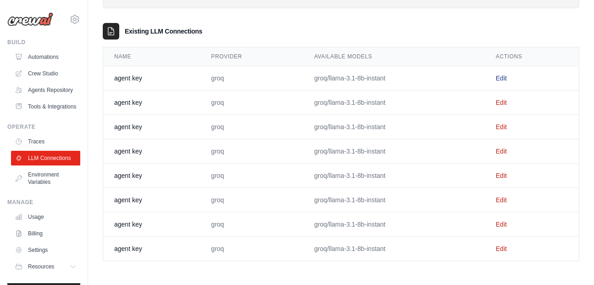
click at [502, 74] on link "Edit" at bounding box center [501, 77] width 11 height 7
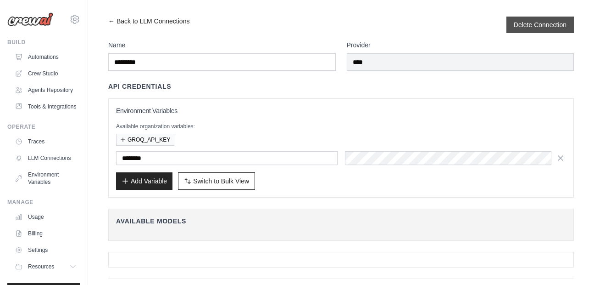
click at [526, 29] on div "Delete Connection" at bounding box center [540, 25] width 67 height 17
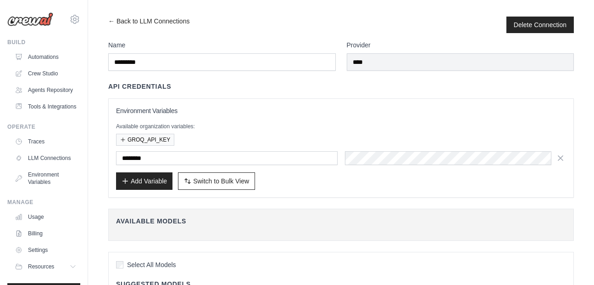
click at [537, 15] on main "← Back to LLM Connections Delete Connection Name ********* Provider **** API Cr…" at bounding box center [341, 275] width 506 height 551
click at [534, 23] on button "Delete Connection" at bounding box center [540, 24] width 53 height 9
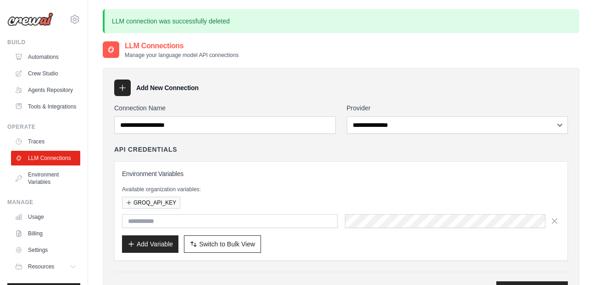
scroll to position [276, 0]
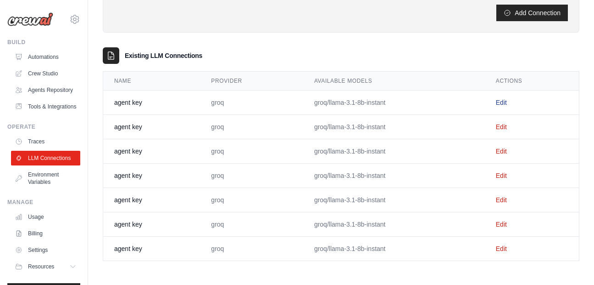
click at [504, 101] on link "Edit" at bounding box center [501, 102] width 11 height 7
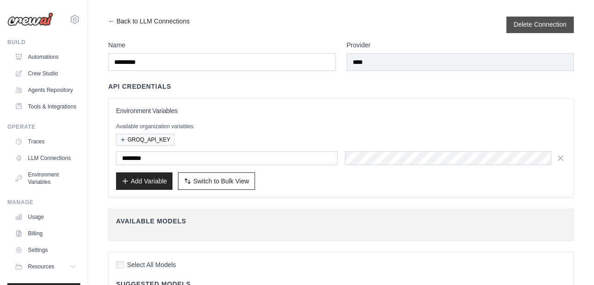
click at [529, 26] on button "Delete Connection" at bounding box center [540, 24] width 53 height 9
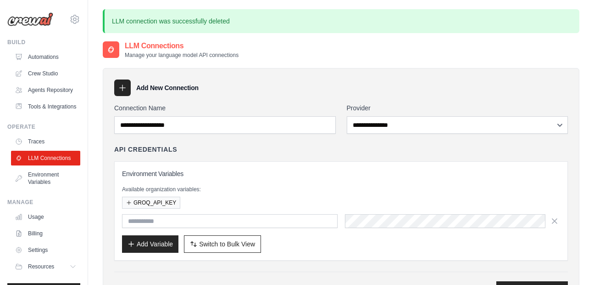
scroll to position [252, 0]
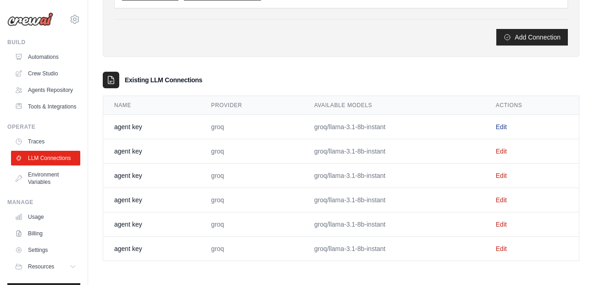
click at [502, 125] on link "Edit" at bounding box center [501, 126] width 11 height 7
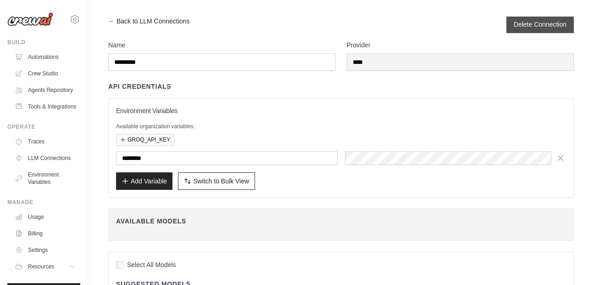
click at [533, 23] on button "Delete Connection" at bounding box center [540, 24] width 53 height 9
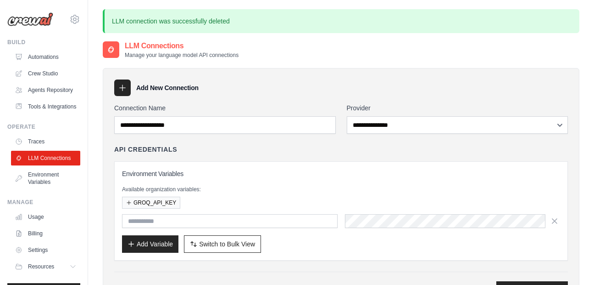
scroll to position [228, 0]
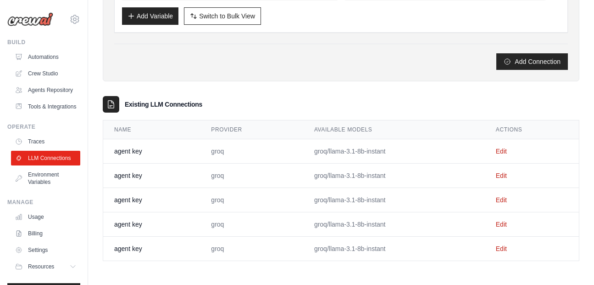
click at [498, 155] on td "Edit" at bounding box center [532, 151] width 94 height 24
click at [500, 154] on link "Edit" at bounding box center [501, 150] width 11 height 7
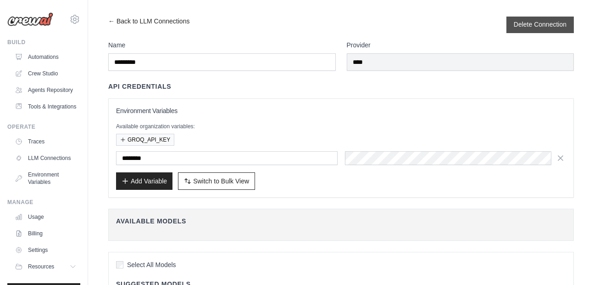
click at [534, 22] on button "Delete Connection" at bounding box center [540, 24] width 53 height 9
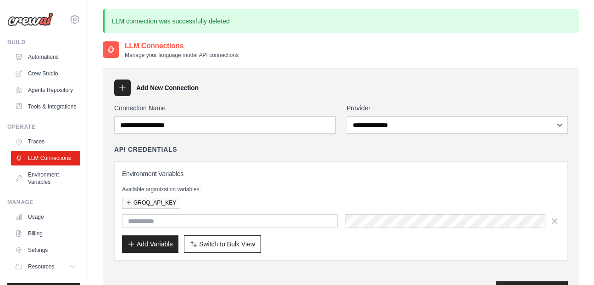
scroll to position [203, 0]
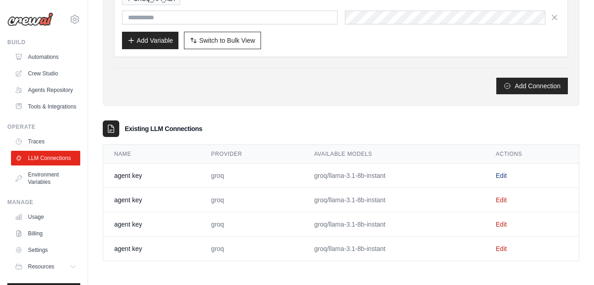
click at [502, 177] on link "Edit" at bounding box center [501, 175] width 11 height 7
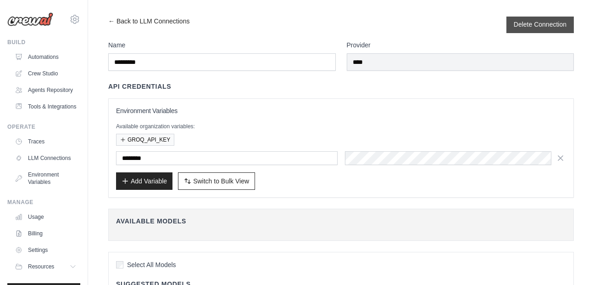
click at [538, 22] on button "Delete Connection" at bounding box center [540, 24] width 53 height 9
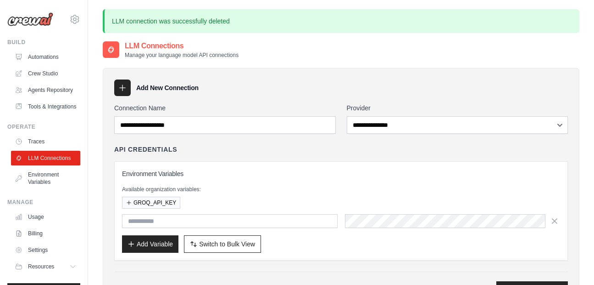
scroll to position [179, 0]
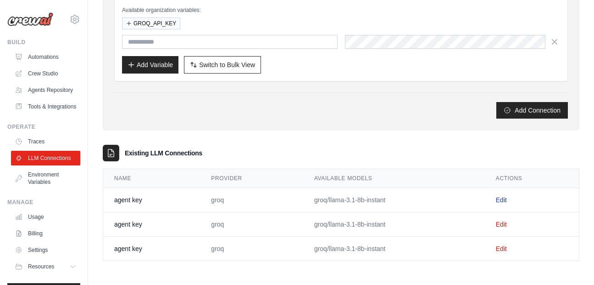
click at [498, 203] on link "Edit" at bounding box center [501, 199] width 11 height 7
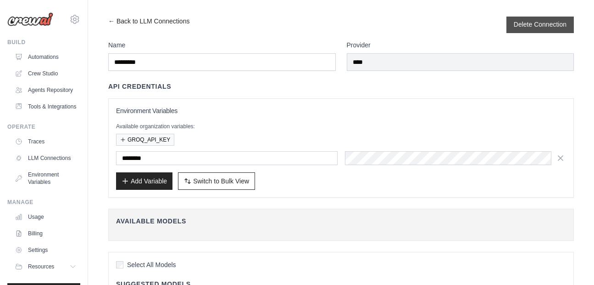
click at [540, 22] on button "Delete Connection" at bounding box center [540, 24] width 53 height 9
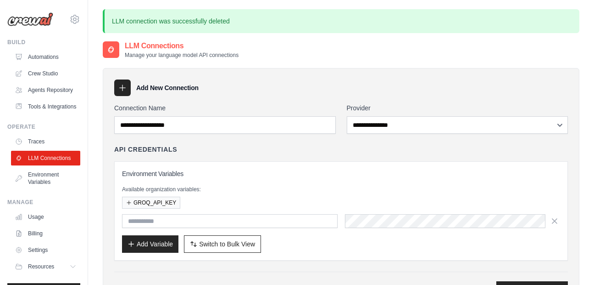
scroll to position [155, 0]
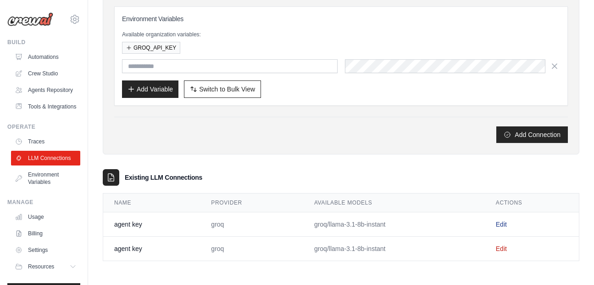
click at [504, 225] on link "Edit" at bounding box center [501, 223] width 11 height 7
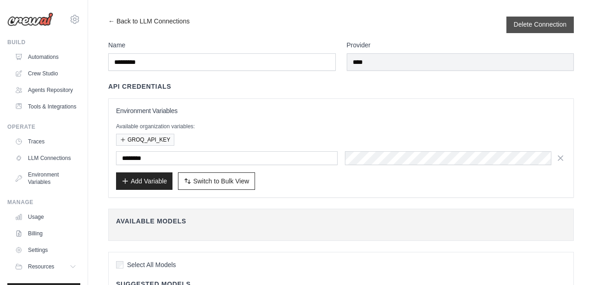
click at [539, 28] on button "Delete Connection" at bounding box center [540, 24] width 53 height 9
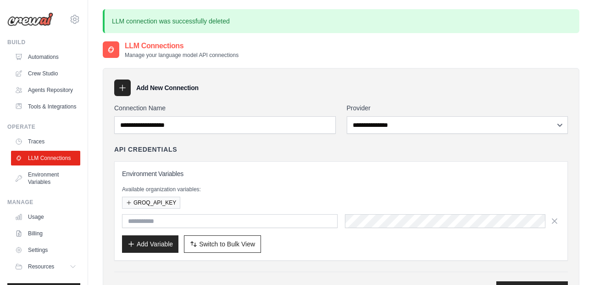
scroll to position [130, 0]
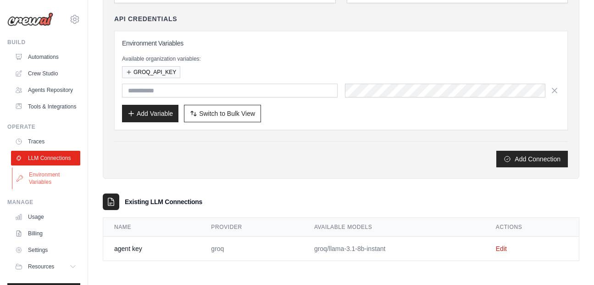
click at [34, 189] on link "Environment Variables" at bounding box center [46, 178] width 69 height 22
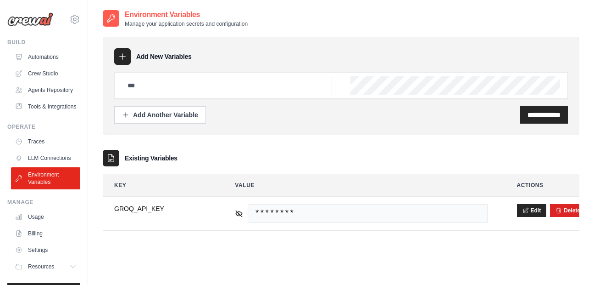
click at [581, 209] on div "**********" at bounding box center [341, 151] width 506 height 285
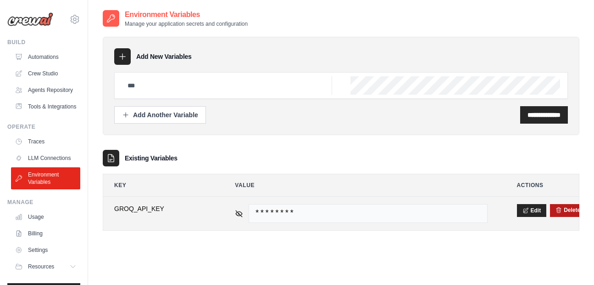
click at [567, 209] on button "Delete" at bounding box center [568, 209] width 25 height 7
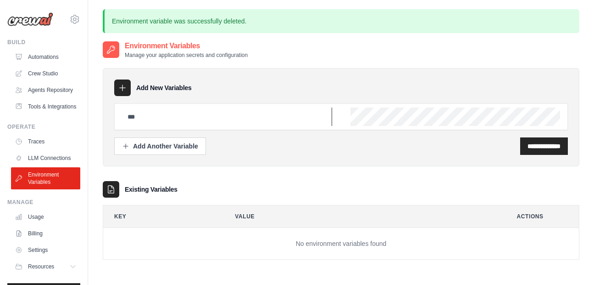
click at [217, 121] on input "text" at bounding box center [227, 116] width 210 height 18
type input "********"
click at [528, 146] on input "**********" at bounding box center [544, 145] width 33 height 9
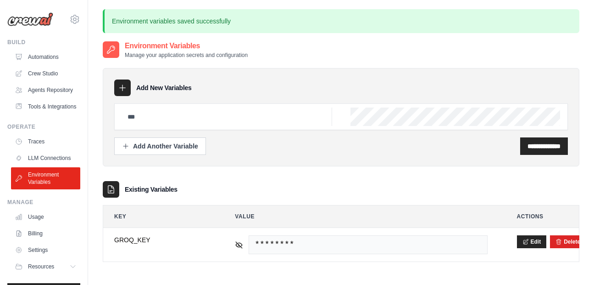
scroll to position [50, 0]
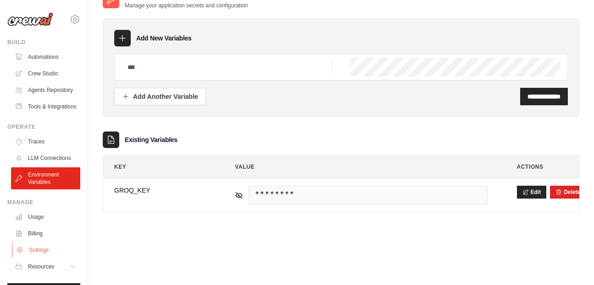
click at [35, 257] on link "Settings" at bounding box center [46, 249] width 69 height 15
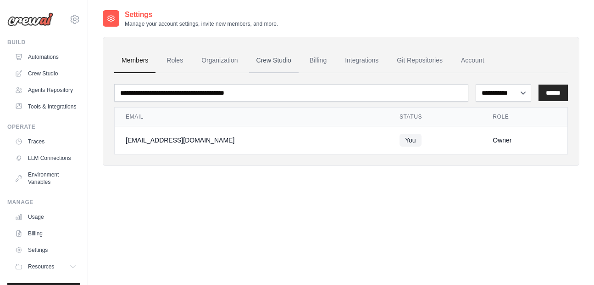
click at [271, 64] on link "Crew Studio" at bounding box center [274, 60] width 50 height 25
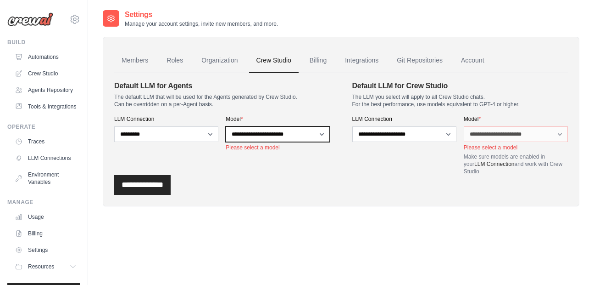
select select "**********"
click at [226, 126] on select "**********" at bounding box center [278, 134] width 104 height 16
click at [424, 142] on div "**********" at bounding box center [404, 145] width 104 height 60
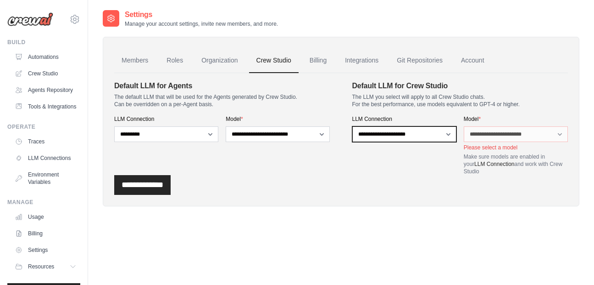
click at [430, 156] on div "**********" at bounding box center [404, 145] width 104 height 60
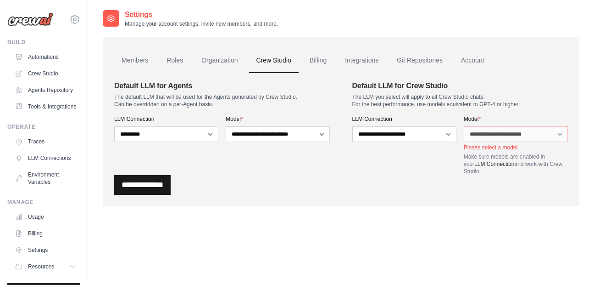
click at [141, 185] on input "**********" at bounding box center [142, 185] width 56 height 20
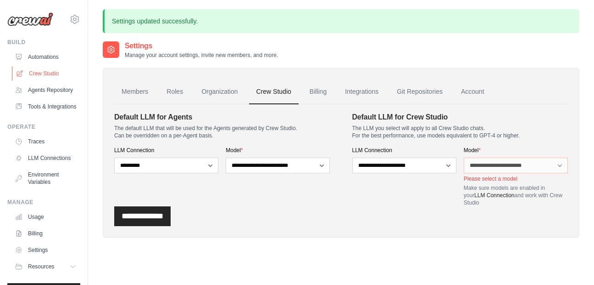
click at [44, 75] on link "Crew Studio" at bounding box center [46, 73] width 69 height 15
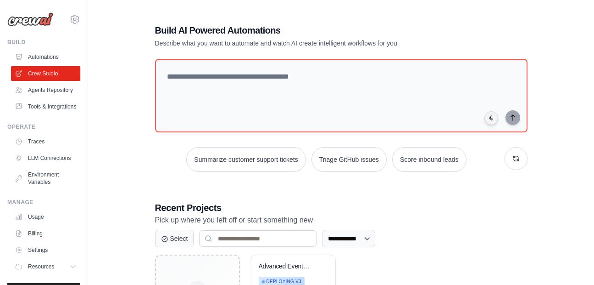
scroll to position [85, 0]
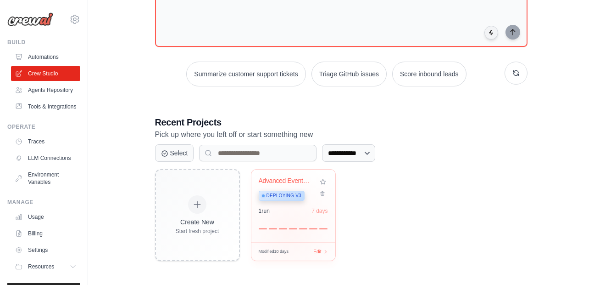
click at [289, 231] on div "Advanced Event Automation with Data... Deploying v3 1 run 7 days" at bounding box center [294, 205] width 84 height 73
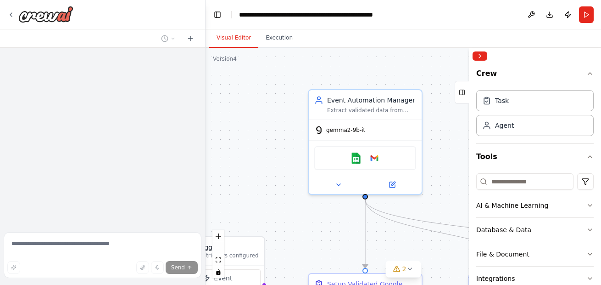
drag, startPoint x: 330, startPoint y: 181, endPoint x: 249, endPoint y: 176, distance: 81.4
click at [249, 176] on div ".deletable-edge-delete-btn { width: 20px; height: 20px; border: 0px solid #ffff…" at bounding box center [404, 166] width 396 height 237
click at [386, 186] on button at bounding box center [392, 182] width 52 height 11
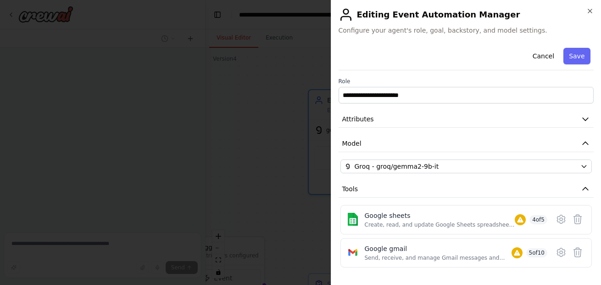
click at [500, 174] on div "**********" at bounding box center [467, 192] width 256 height 296
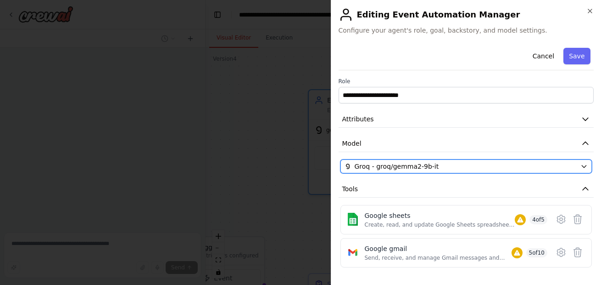
click at [516, 168] on div "Groq - groq/gemma2-9b-it" at bounding box center [461, 166] width 233 height 9
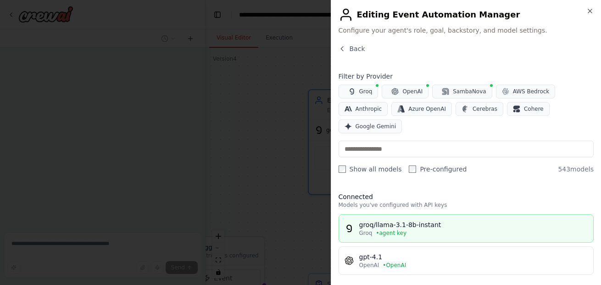
click at [465, 216] on button "groq/llama-3.1-8b-instant Groq • agent key" at bounding box center [467, 228] width 256 height 28
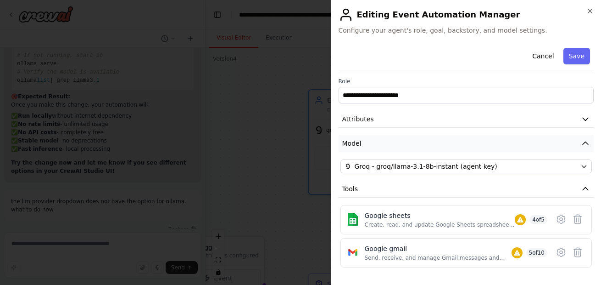
scroll to position [30875, 0]
click at [559, 224] on icon at bounding box center [561, 218] width 11 height 11
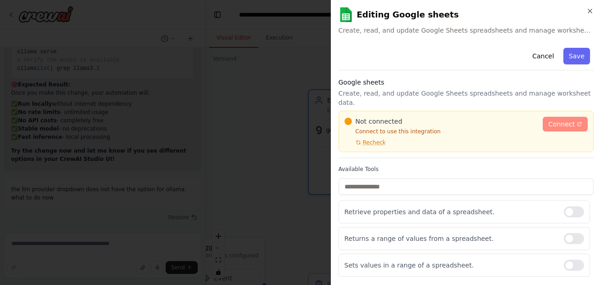
click at [568, 117] on link "Connect" at bounding box center [565, 124] width 45 height 15
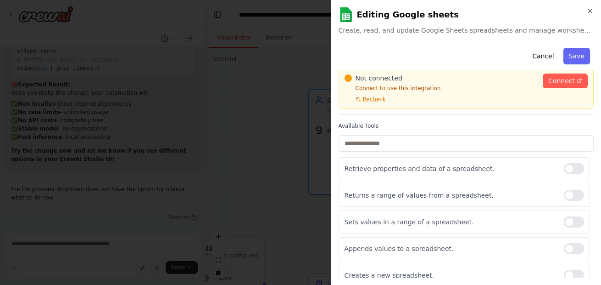
scroll to position [0, 0]
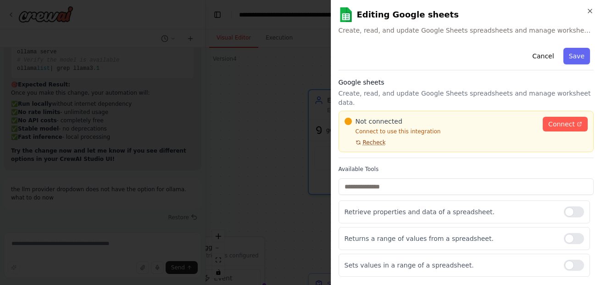
click at [372, 139] on span "Recheck" at bounding box center [374, 142] width 23 height 7
click at [576, 58] on button "Save" at bounding box center [577, 56] width 27 height 17
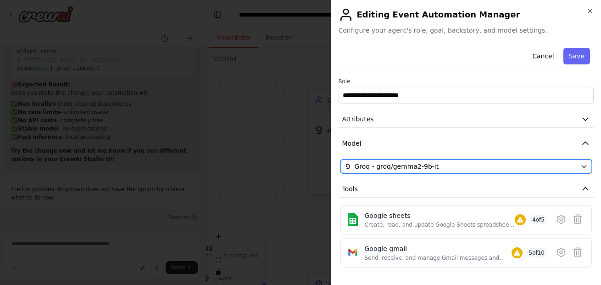
click at [537, 167] on div "Groq - groq/gemma2-9b-it" at bounding box center [461, 166] width 233 height 9
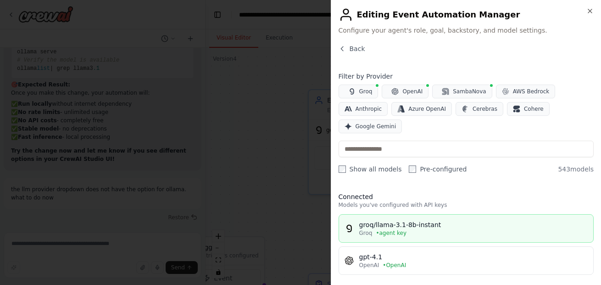
click at [436, 238] on button "groq/llama-3.1-8b-instant Groq • agent key" at bounding box center [467, 228] width 256 height 28
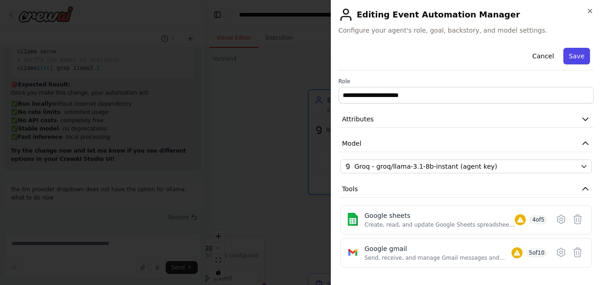
click at [579, 53] on button "Save" at bounding box center [577, 56] width 27 height 17
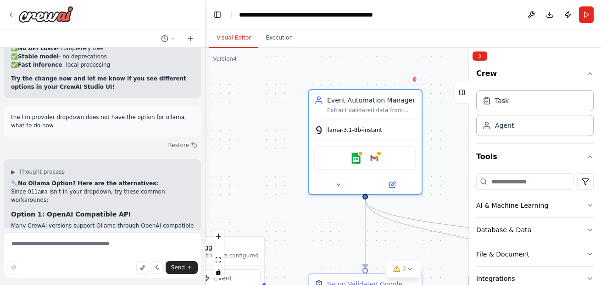
scroll to position [30956, 0]
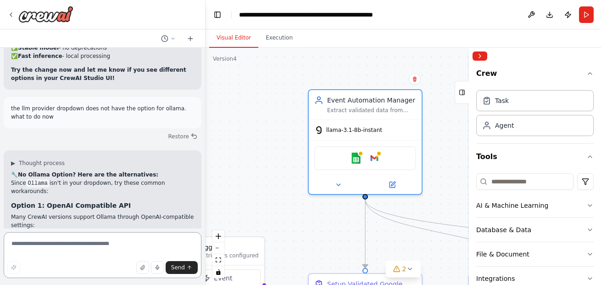
click at [118, 240] on textarea at bounding box center [103, 255] width 198 height 46
type textarea "**********"
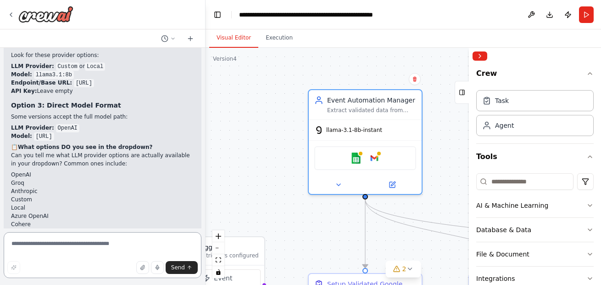
scroll to position [31195, 0]
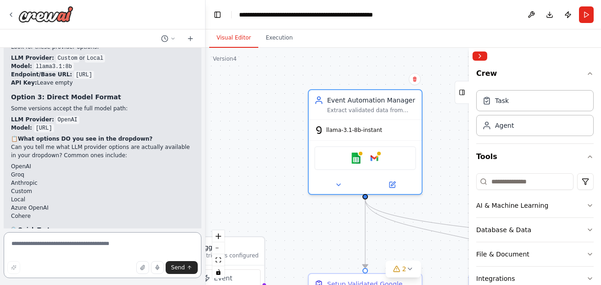
click at [107, 235] on textarea at bounding box center [103, 255] width 198 height 46
type textarea "***"
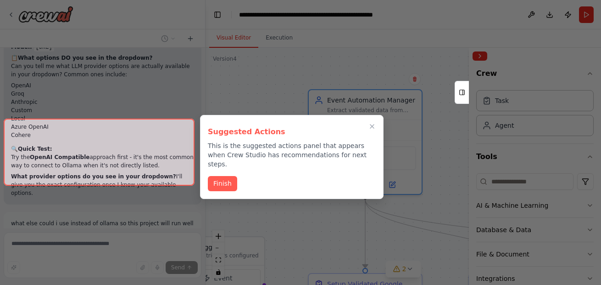
scroll to position [31350, 0]
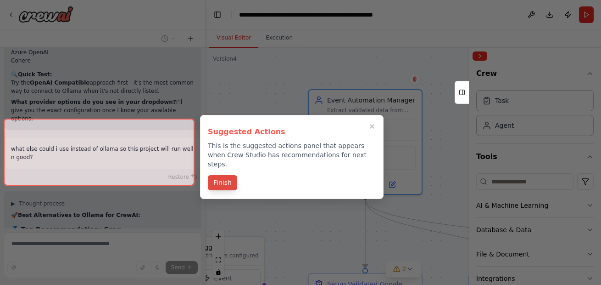
click at [224, 177] on button "Finish" at bounding box center [222, 182] width 29 height 15
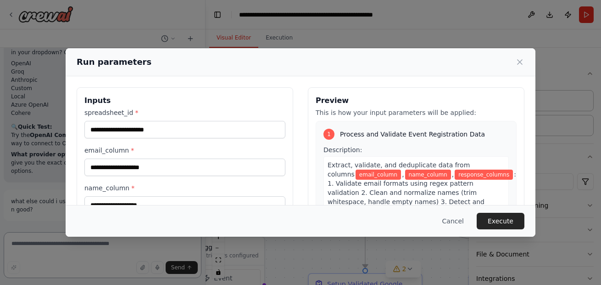
scroll to position [31309, 0]
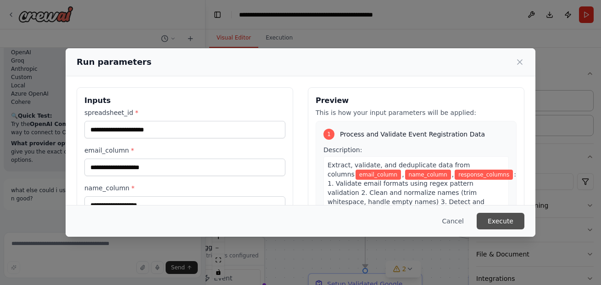
click at [519, 220] on button "Execute" at bounding box center [501, 221] width 48 height 17
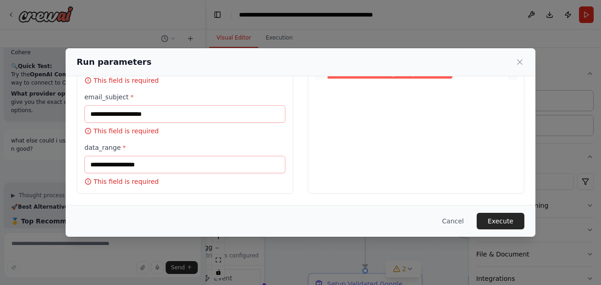
scroll to position [0, 0]
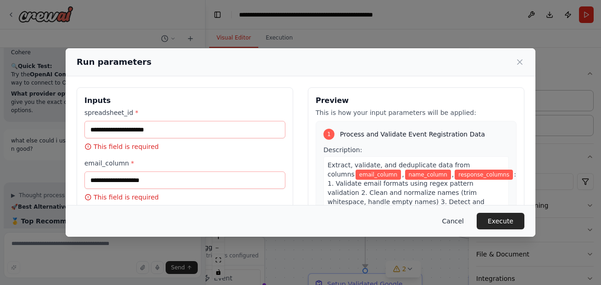
click at [455, 218] on button "Cancel" at bounding box center [453, 221] width 36 height 17
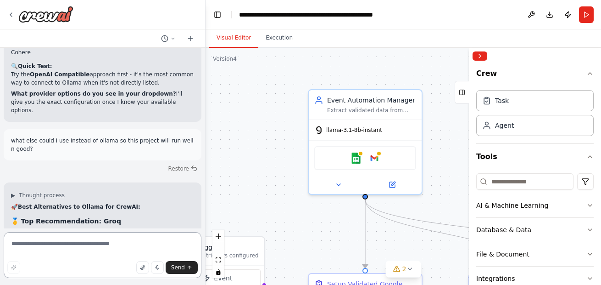
click at [126, 240] on textarea at bounding box center [103, 255] width 198 height 46
type textarea "**********"
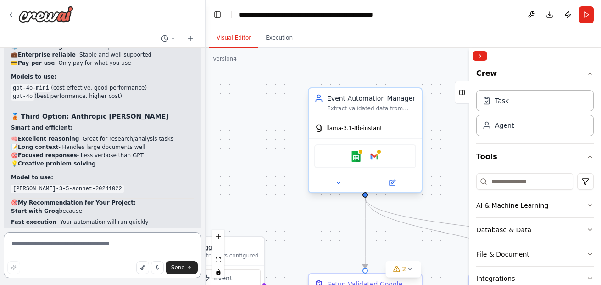
scroll to position [31672, 0]
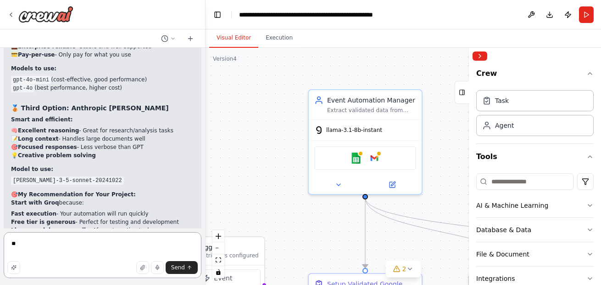
type textarea "***"
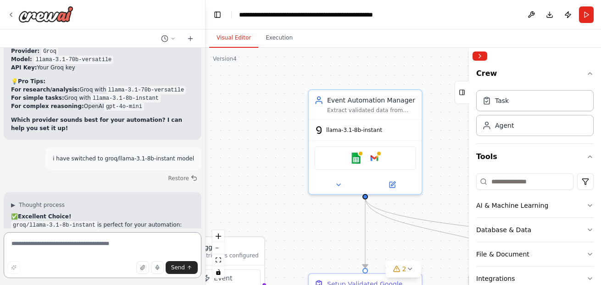
scroll to position [31909, 0]
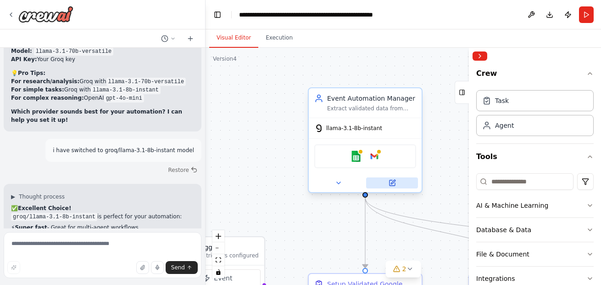
click at [390, 182] on icon at bounding box center [393, 183] width 6 height 6
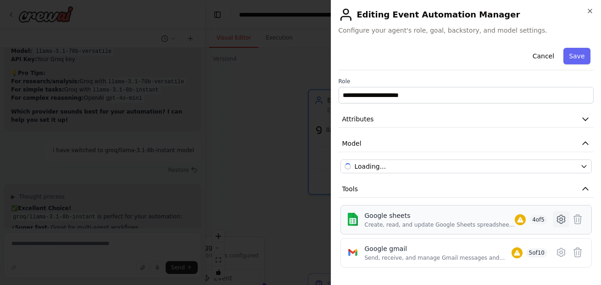
click at [556, 221] on icon at bounding box center [561, 218] width 11 height 11
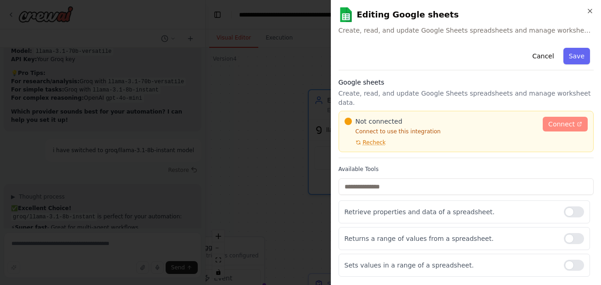
click at [559, 117] on link "Connect" at bounding box center [565, 124] width 45 height 15
click at [576, 56] on button "Save" at bounding box center [577, 56] width 27 height 17
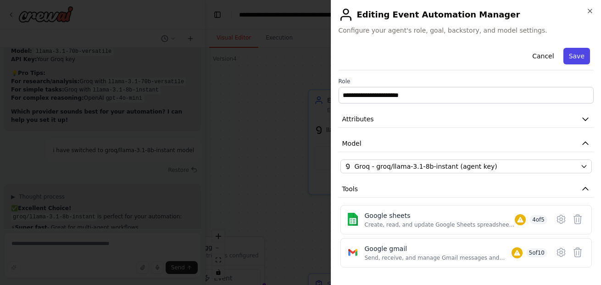
click at [572, 50] on button "Save" at bounding box center [577, 56] width 27 height 17
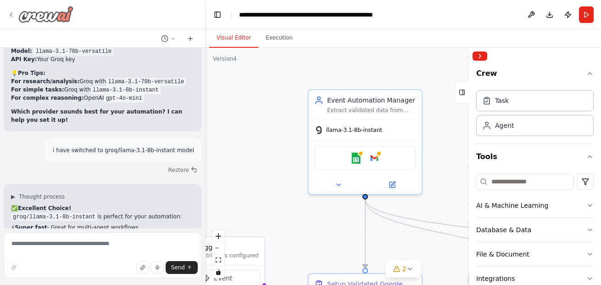
click at [13, 17] on icon at bounding box center [10, 14] width 7 height 7
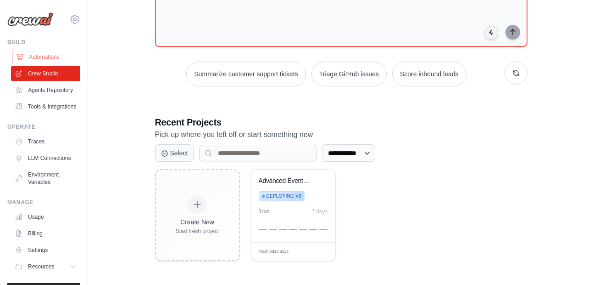
click at [61, 56] on link "Automations" at bounding box center [46, 57] width 69 height 15
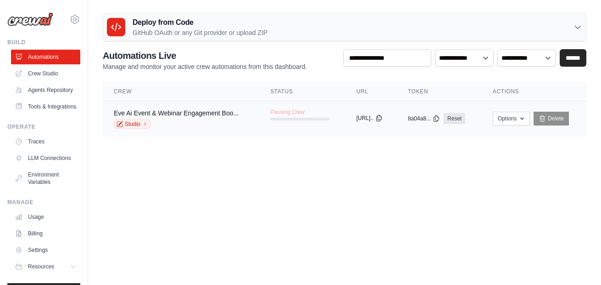
click at [381, 120] on button "[URL].." at bounding box center [370, 117] width 26 height 7
click at [201, 32] on p "GitHub OAuth or any Git provider or upload ZIP" at bounding box center [200, 32] width 135 height 9
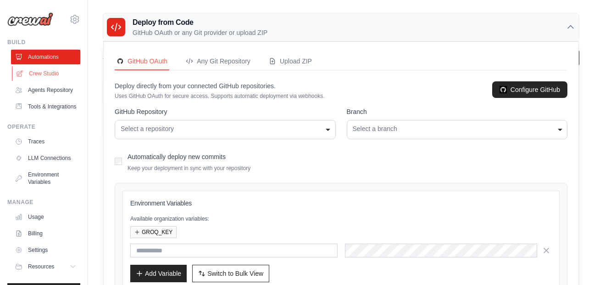
click at [35, 74] on link "Crew Studio" at bounding box center [46, 73] width 69 height 15
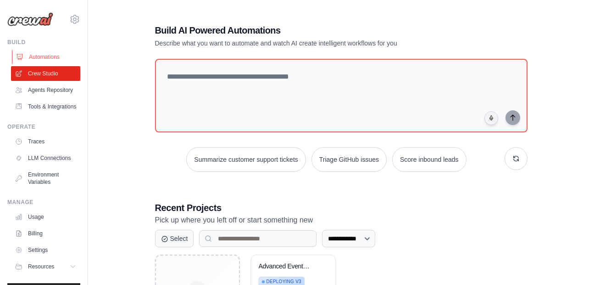
click at [31, 55] on link "Automations" at bounding box center [46, 57] width 69 height 15
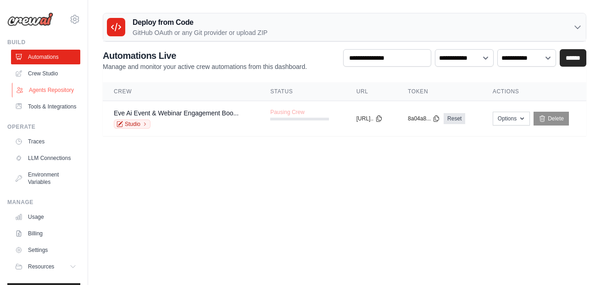
click at [33, 94] on link "Agents Repository" at bounding box center [46, 90] width 69 height 15
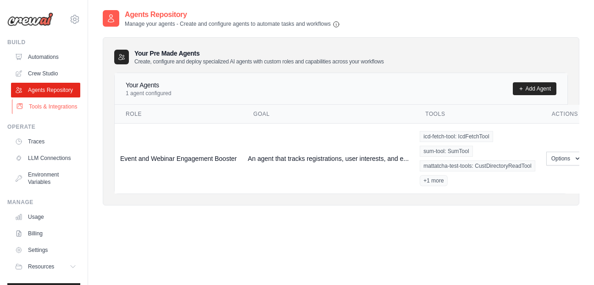
click at [45, 114] on link "Tools & Integrations" at bounding box center [46, 106] width 69 height 15
click at [30, 149] on link "Traces" at bounding box center [46, 141] width 69 height 15
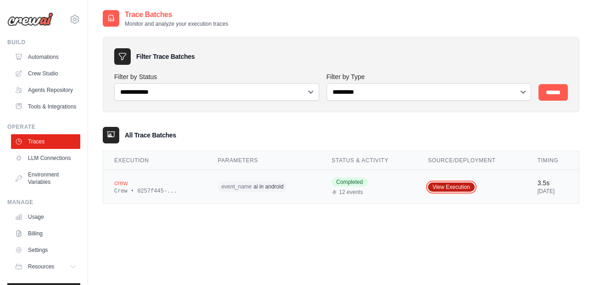
click at [450, 184] on link "View Execution" at bounding box center [451, 186] width 47 height 9
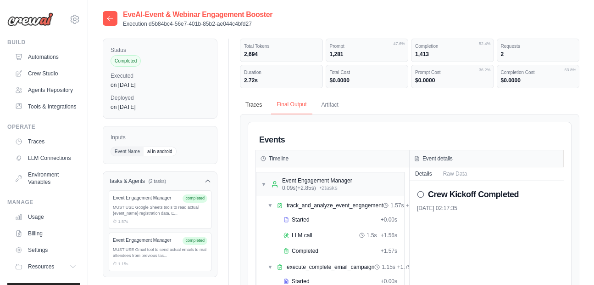
click at [283, 106] on button "Final Output" at bounding box center [291, 104] width 41 height 19
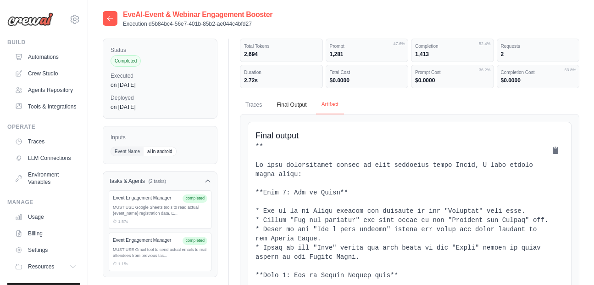
click at [328, 101] on button "Artifact" at bounding box center [330, 104] width 28 height 19
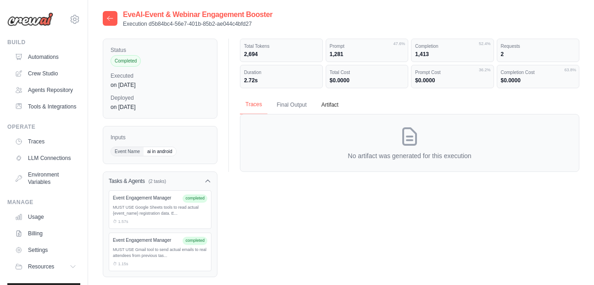
click at [261, 101] on button "Traces" at bounding box center [254, 104] width 28 height 19
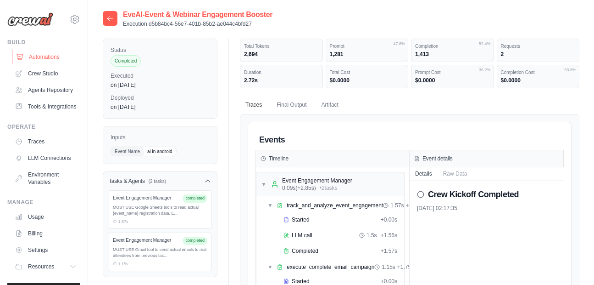
click at [38, 58] on link "Automations" at bounding box center [46, 57] width 69 height 15
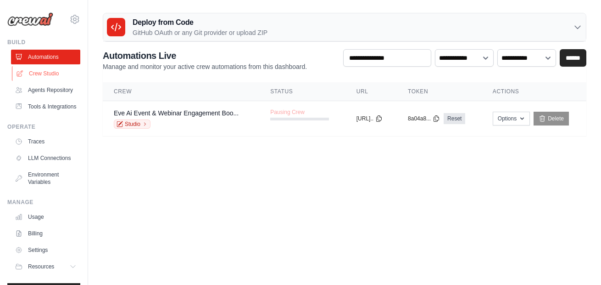
click at [46, 71] on link "Crew Studio" at bounding box center [46, 73] width 69 height 15
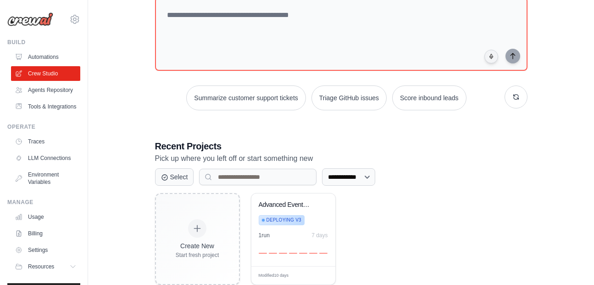
scroll to position [85, 0]
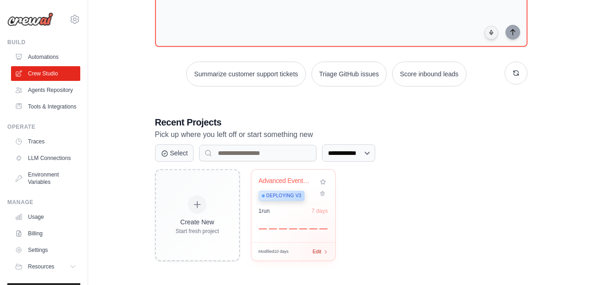
click at [323, 252] on div "Modified 10 days Edit" at bounding box center [294, 251] width 84 height 18
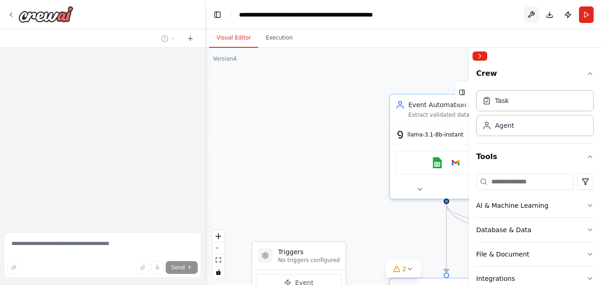
click at [535, 15] on button at bounding box center [531, 14] width 15 height 17
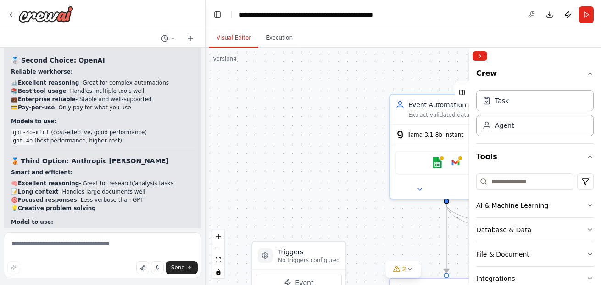
scroll to position [31902, 0]
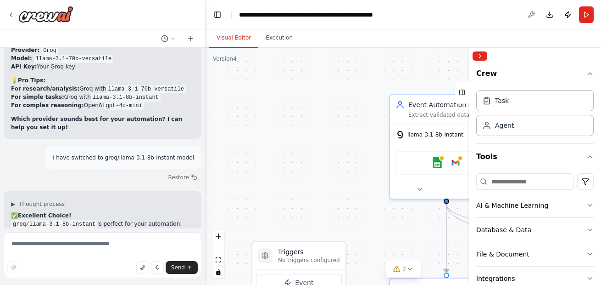
click at [531, 17] on div at bounding box center [531, 14] width 15 height 17
click at [572, 15] on button "Publish" at bounding box center [568, 14] width 15 height 17
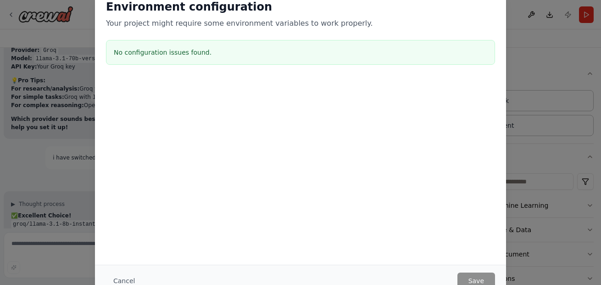
click at [582, 140] on div "Environment configuration Your project might require some environment variables…" at bounding box center [300, 142] width 601 height 285
click at [548, 72] on div "Environment configuration Your project might require some environment variables…" at bounding box center [300, 142] width 601 height 285
click at [126, 284] on button "Cancel" at bounding box center [124, 280] width 36 height 17
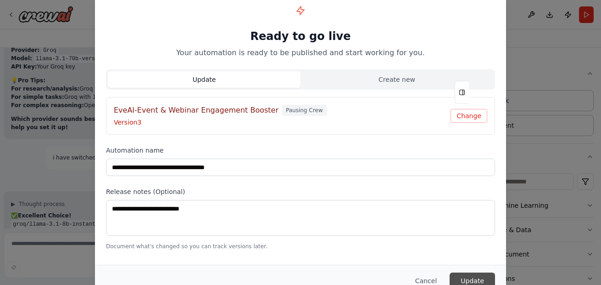
click at [479, 278] on button "Update" at bounding box center [472, 280] width 45 height 17
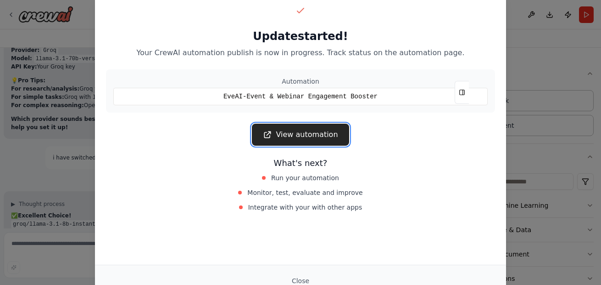
click at [306, 134] on link "View automation" at bounding box center [300, 134] width 97 height 22
click at [544, 197] on div "Update started! Your CrewAI automation publish is now in progress. Track status…" at bounding box center [300, 142] width 601 height 285
click at [299, 278] on button "Close" at bounding box center [301, 280] width 32 height 17
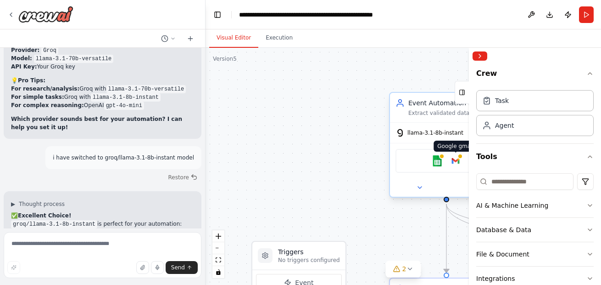
click at [461, 160] on img at bounding box center [455, 160] width 11 height 11
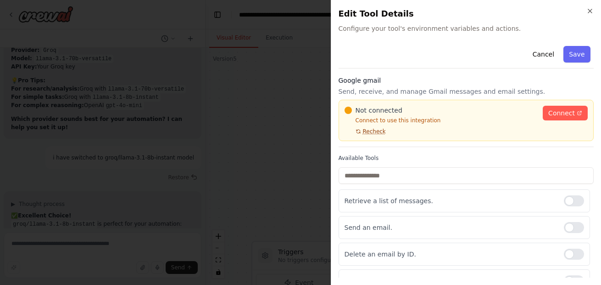
click at [370, 129] on span "Recheck" at bounding box center [374, 131] width 23 height 7
click at [554, 109] on span "Connect" at bounding box center [561, 112] width 27 height 9
click at [590, 10] on icon "button" at bounding box center [590, 10] width 7 height 7
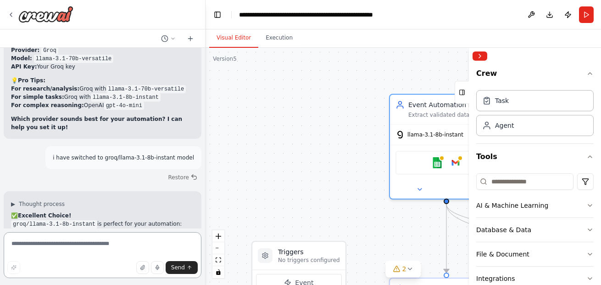
click at [33, 250] on textarea at bounding box center [103, 255] width 198 height 46
type textarea "**********"
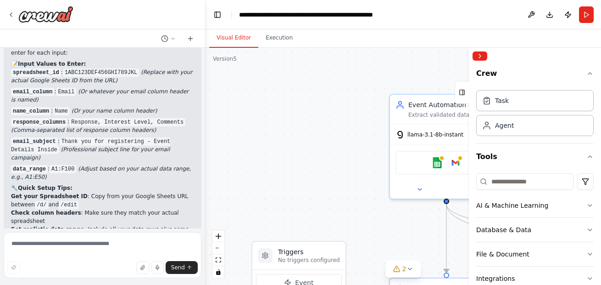
scroll to position [32506, 0]
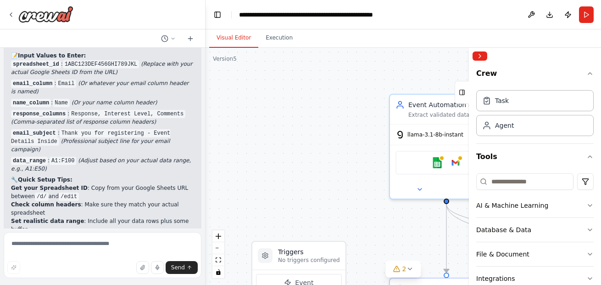
click at [349, 61] on div ".deletable-edge-delete-btn { width: 20px; height: 20px; border: 0px solid #ffff…" at bounding box center [404, 166] width 396 height 237
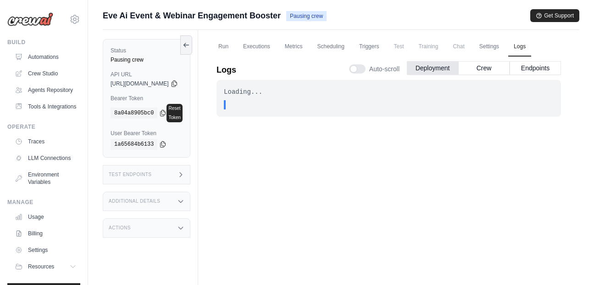
click at [470, 46] on span "Chat" at bounding box center [458, 46] width 22 height 18
click at [234, 46] on link "Run" at bounding box center [223, 46] width 21 height 19
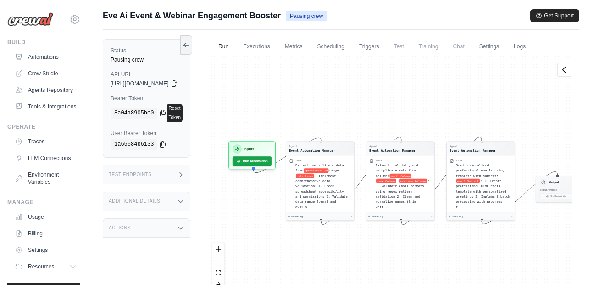
drag, startPoint x: 338, startPoint y: 93, endPoint x: 362, endPoint y: 97, distance: 24.2
click at [362, 97] on div "Agent Event Automation Manager Task Extract and validate data from spreadsheet …" at bounding box center [389, 177] width 367 height 242
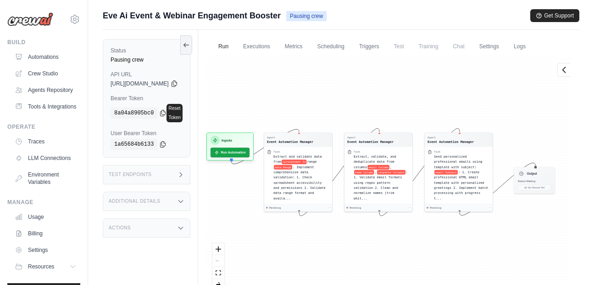
drag, startPoint x: 342, startPoint y: 98, endPoint x: 321, endPoint y: 89, distance: 23.2
click at [321, 89] on div "Agent Event Automation Manager Task Extract and validate data from spreadsheet …" at bounding box center [389, 177] width 367 height 242
click at [276, 48] on link "Executions" at bounding box center [257, 46] width 38 height 19
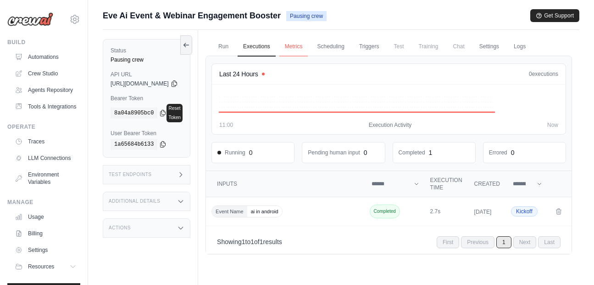
click at [308, 45] on link "Metrics" at bounding box center [294, 46] width 29 height 19
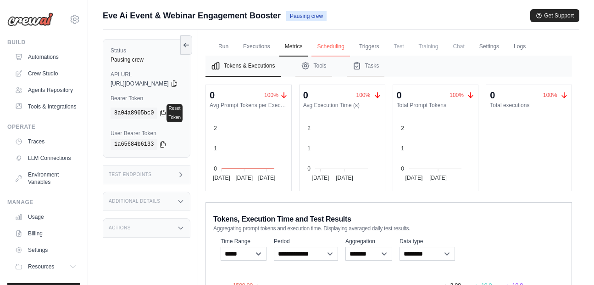
click at [350, 46] on link "Scheduling" at bounding box center [331, 46] width 38 height 19
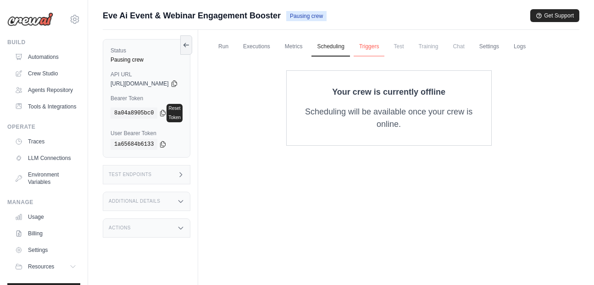
click at [385, 50] on link "Triggers" at bounding box center [369, 46] width 31 height 19
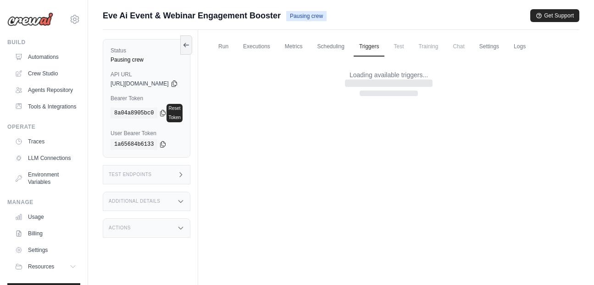
click at [444, 47] on span "Training" at bounding box center [428, 46] width 31 height 18
click at [470, 48] on span "Chat" at bounding box center [458, 46] width 22 height 18
click at [505, 47] on link "Settings" at bounding box center [489, 46] width 31 height 19
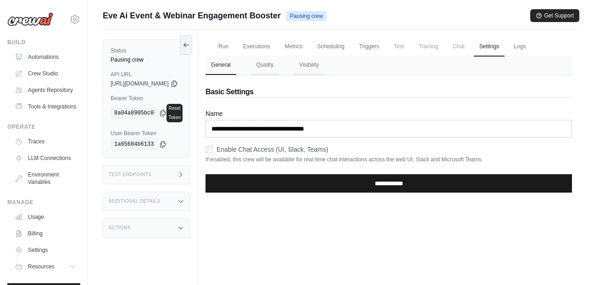
click at [411, 184] on input "**********" at bounding box center [389, 183] width 367 height 18
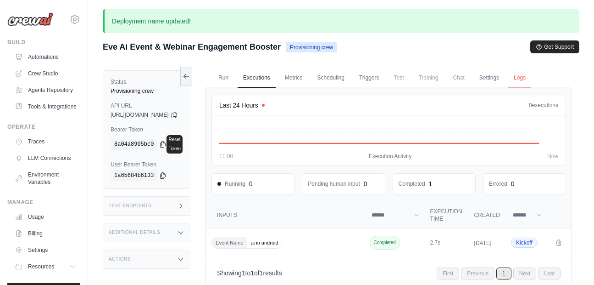
click at [531, 79] on link "Logs" at bounding box center [520, 77] width 23 height 19
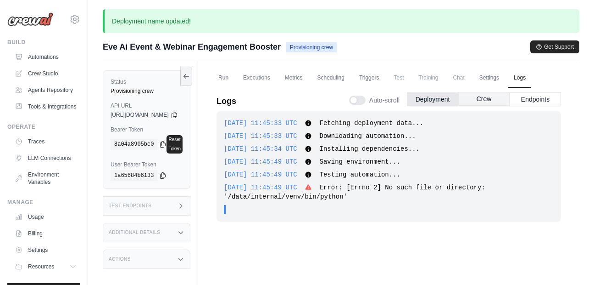
click at [487, 101] on button "Crew" at bounding box center [484, 99] width 51 height 14
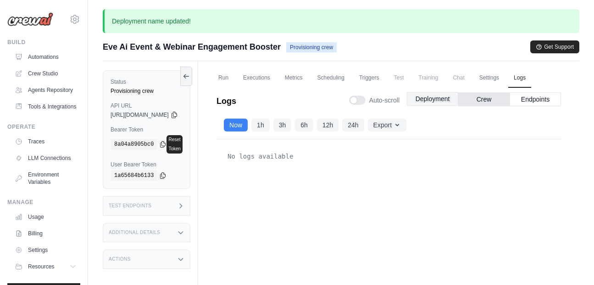
click at [436, 101] on button "Deployment" at bounding box center [432, 99] width 51 height 14
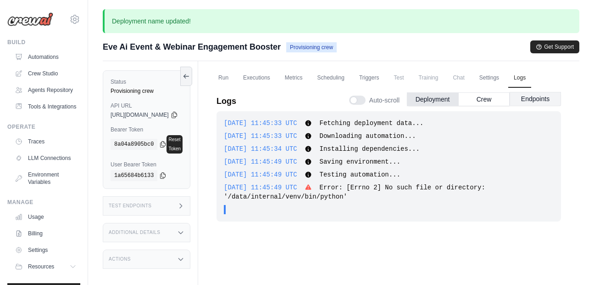
click at [526, 95] on button "Endpoints" at bounding box center [535, 99] width 51 height 14
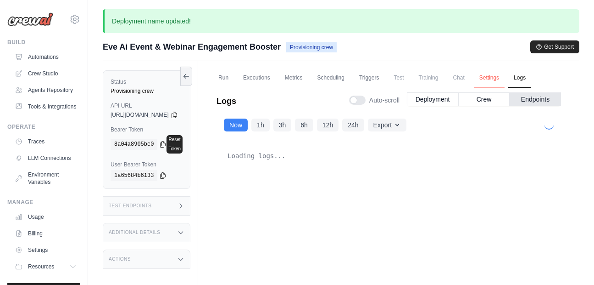
click at [499, 73] on link "Settings" at bounding box center [489, 77] width 31 height 19
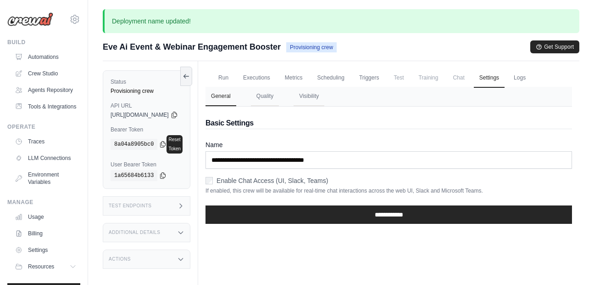
click at [470, 78] on span "Chat" at bounding box center [458, 77] width 22 height 18
click at [531, 82] on link "Logs" at bounding box center [520, 77] width 23 height 19
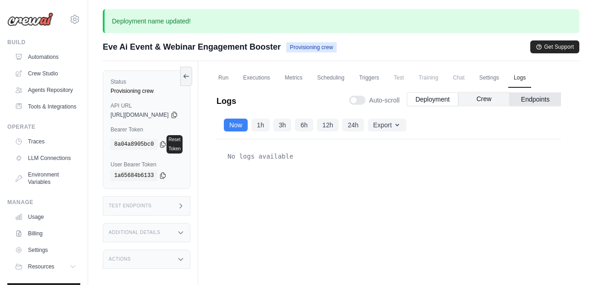
click at [474, 100] on button "Crew" at bounding box center [484, 99] width 51 height 14
click at [436, 95] on button "Deployment" at bounding box center [432, 99] width 51 height 14
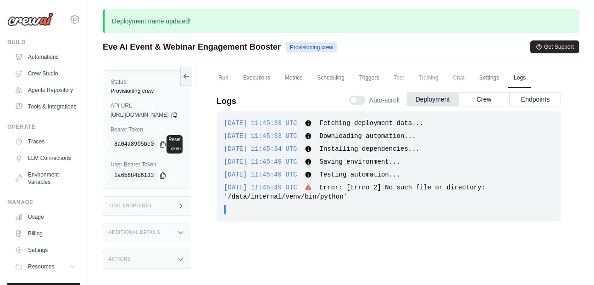
click at [341, 195] on span "Error: [Errno 2] No such file or directory: '/data/internal/venv/bin/python'" at bounding box center [355, 192] width 262 height 17
click at [327, 194] on span "Error: [Errno 2] No such file or directory: '/data/internal/venv/bin/python'" at bounding box center [355, 192] width 262 height 17
click at [234, 78] on link "Run" at bounding box center [223, 77] width 21 height 19
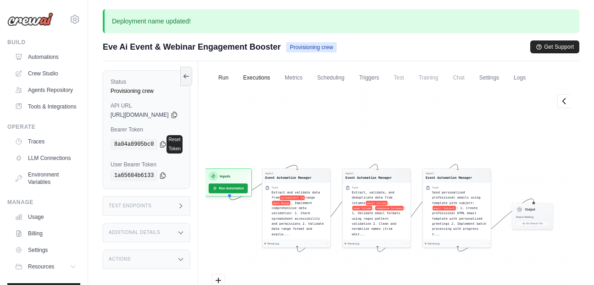
click at [276, 77] on link "Executions" at bounding box center [257, 77] width 38 height 19
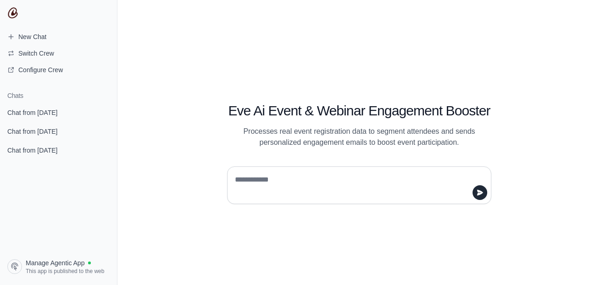
click at [314, 182] on textarea at bounding box center [356, 185] width 247 height 26
type textarea "********"
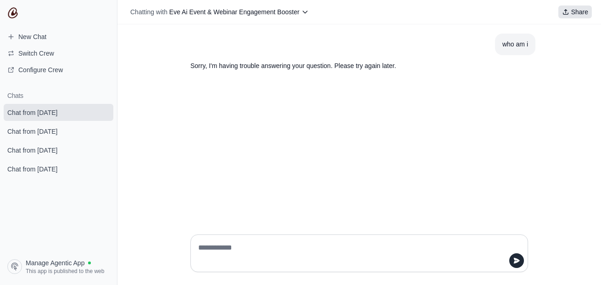
click at [572, 6] on button "Share" at bounding box center [576, 12] width 34 height 13
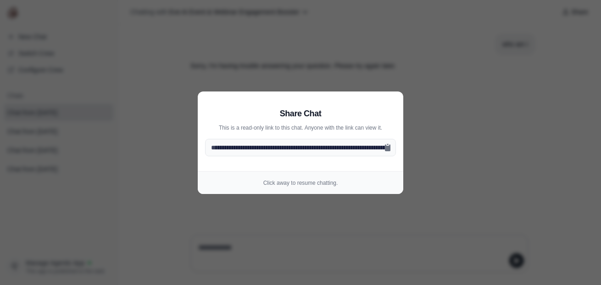
click at [416, 207] on aside "**********" at bounding box center [300, 142] width 601 height 285
